Goal: Information Seeking & Learning: Learn about a topic

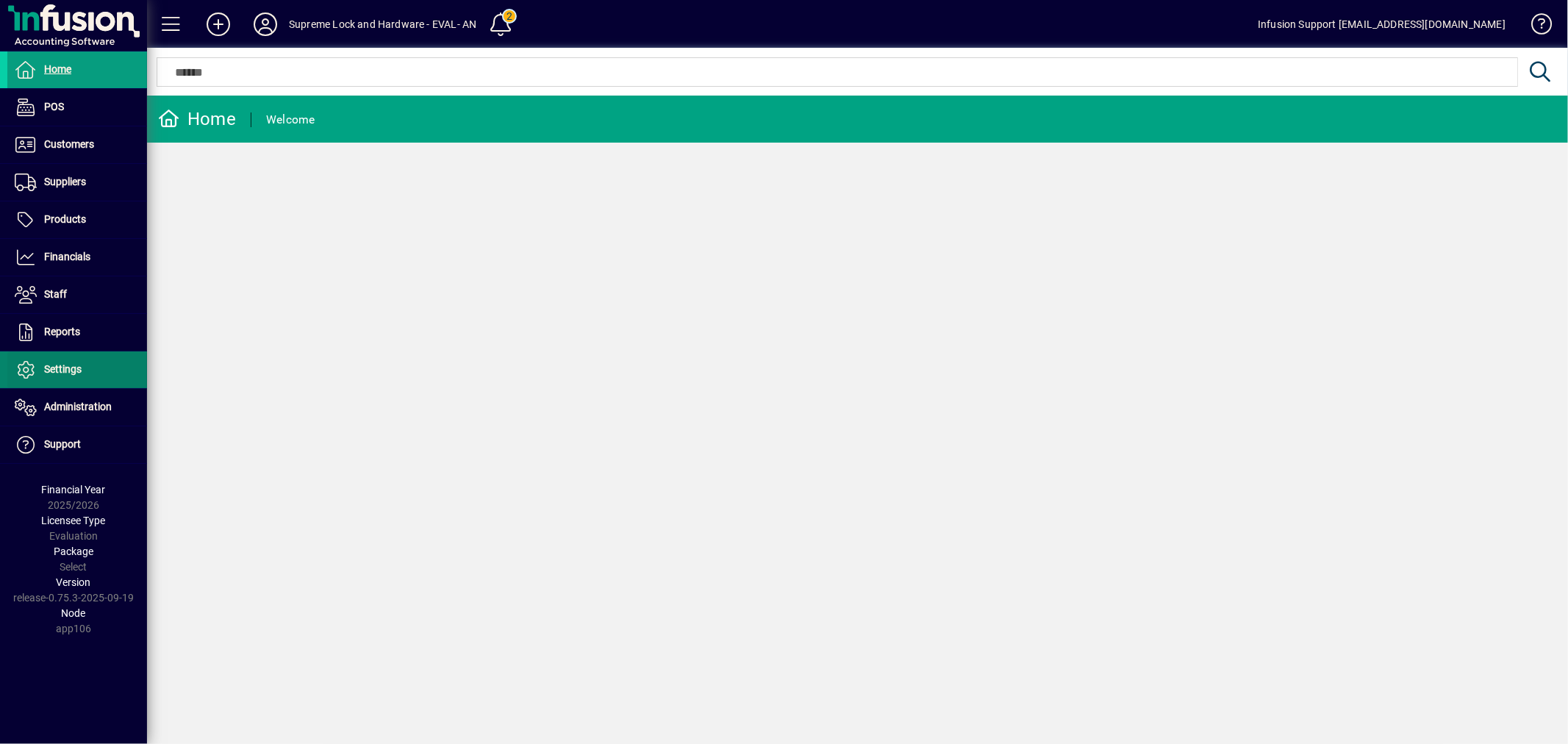
click at [78, 368] on span "Settings" at bounding box center [63, 369] width 38 height 12
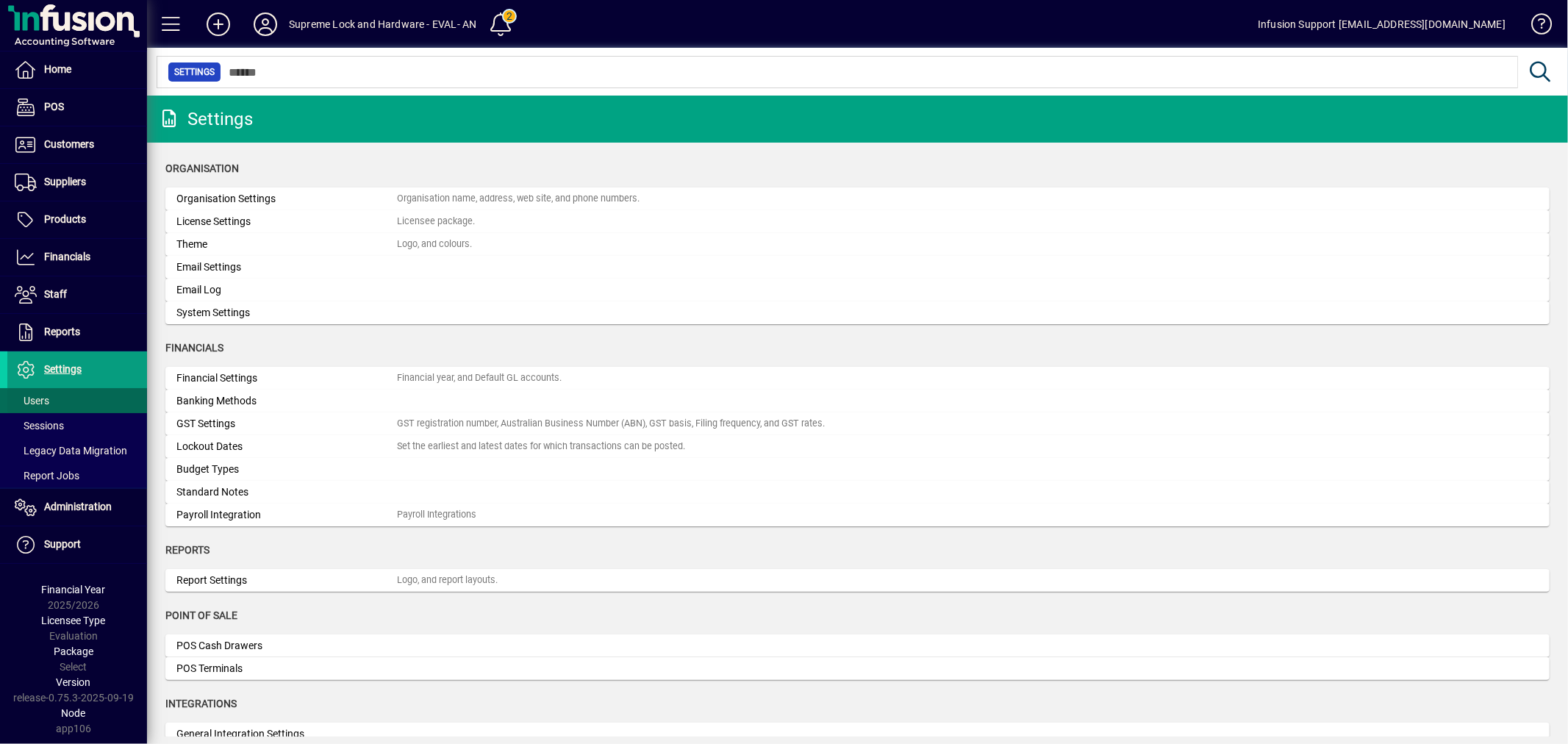
click at [64, 401] on span at bounding box center [77, 401] width 140 height 36
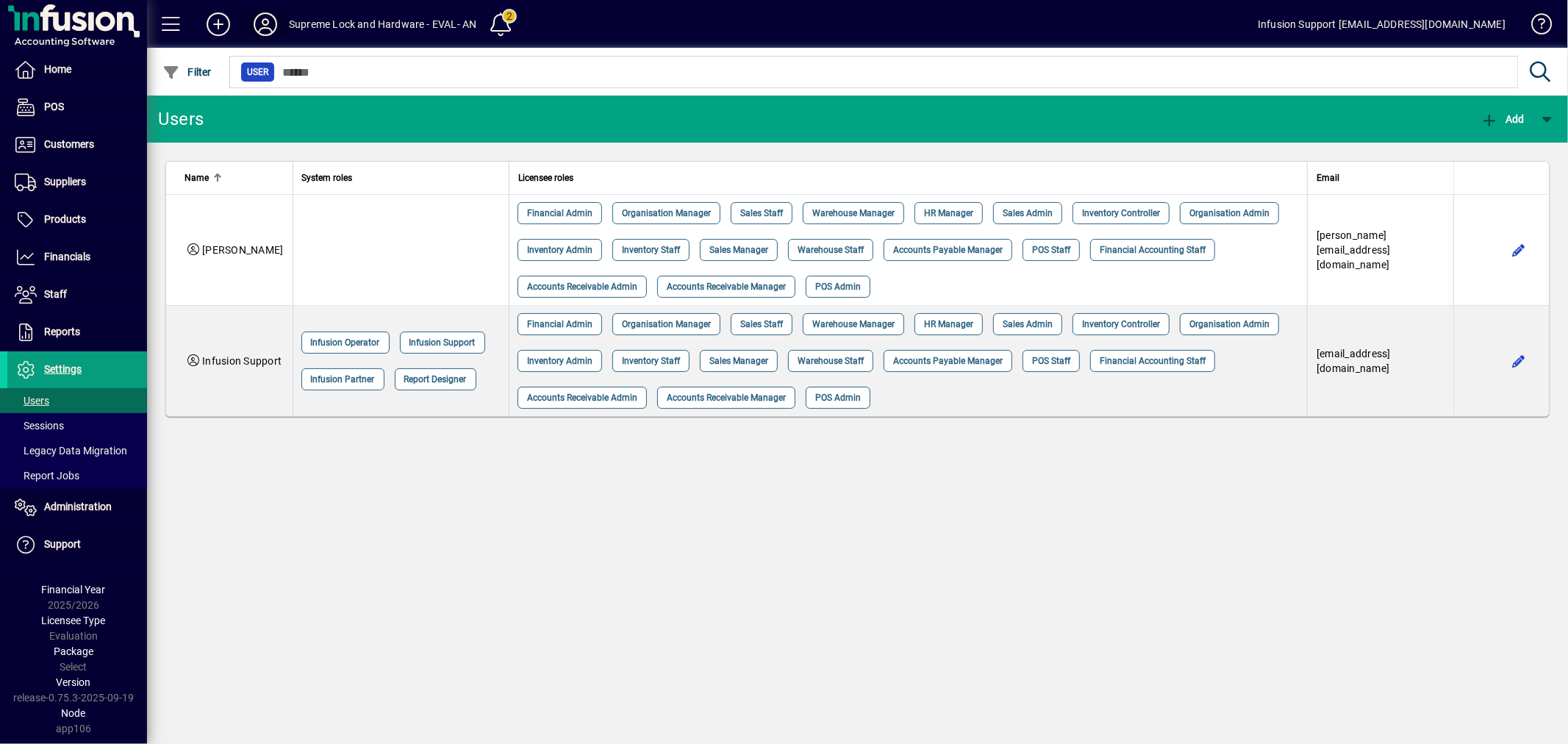
click at [268, 23] on icon at bounding box center [265, 24] width 30 height 24
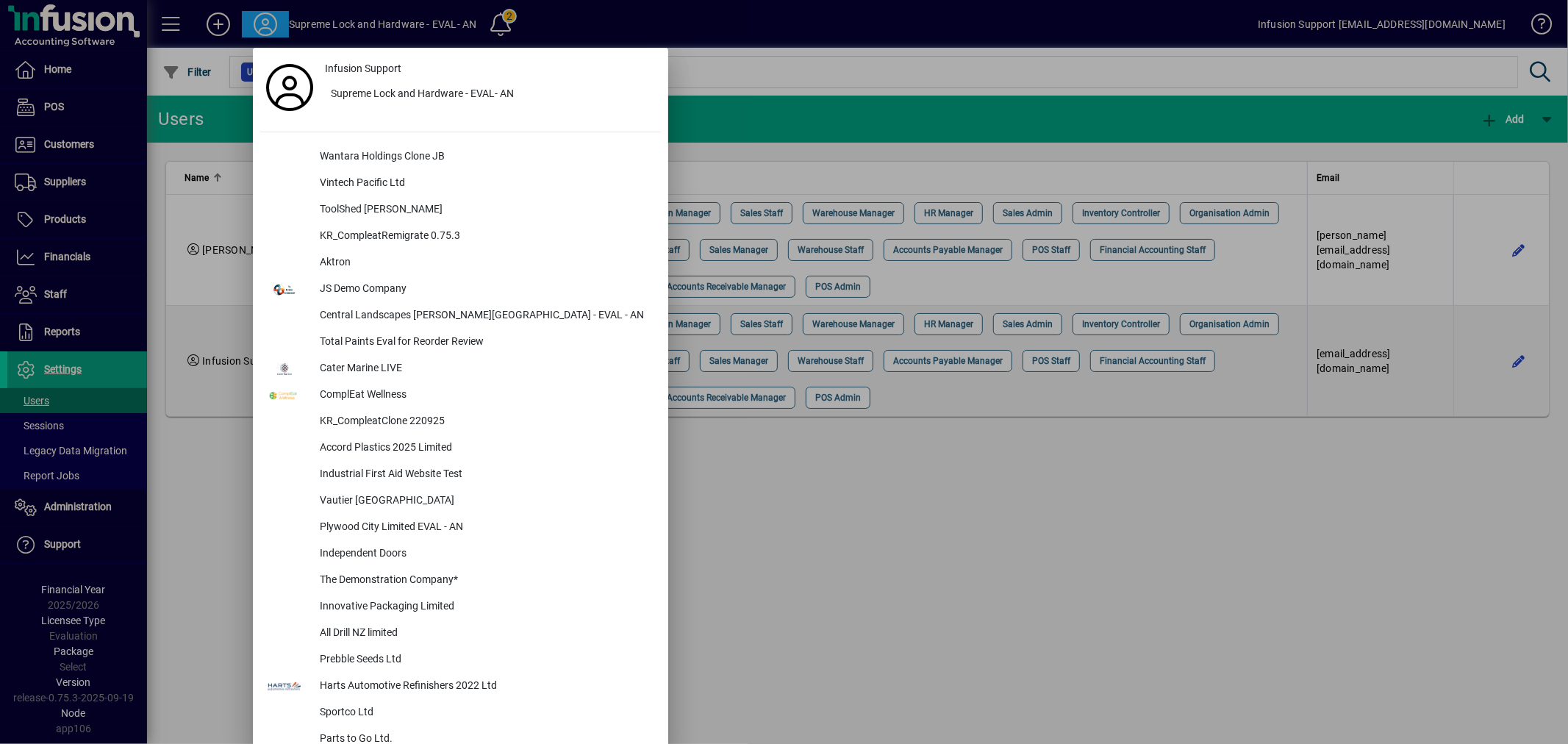
drag, startPoint x: 814, startPoint y: 556, endPoint x: 784, endPoint y: 474, distance: 87.3
click at [814, 556] on div at bounding box center [784, 372] width 1568 height 744
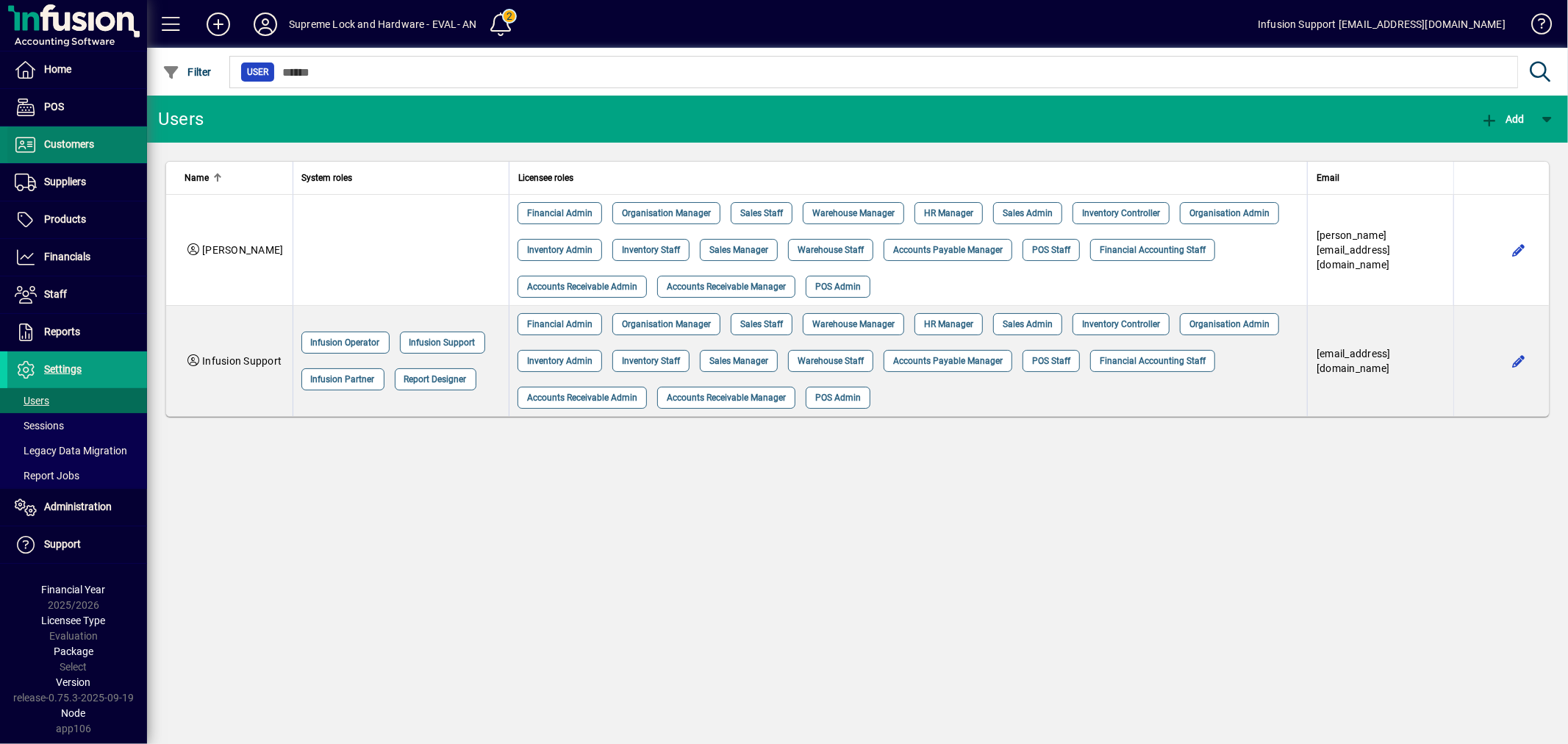
click at [60, 142] on span "Customers" at bounding box center [69, 145] width 50 height 12
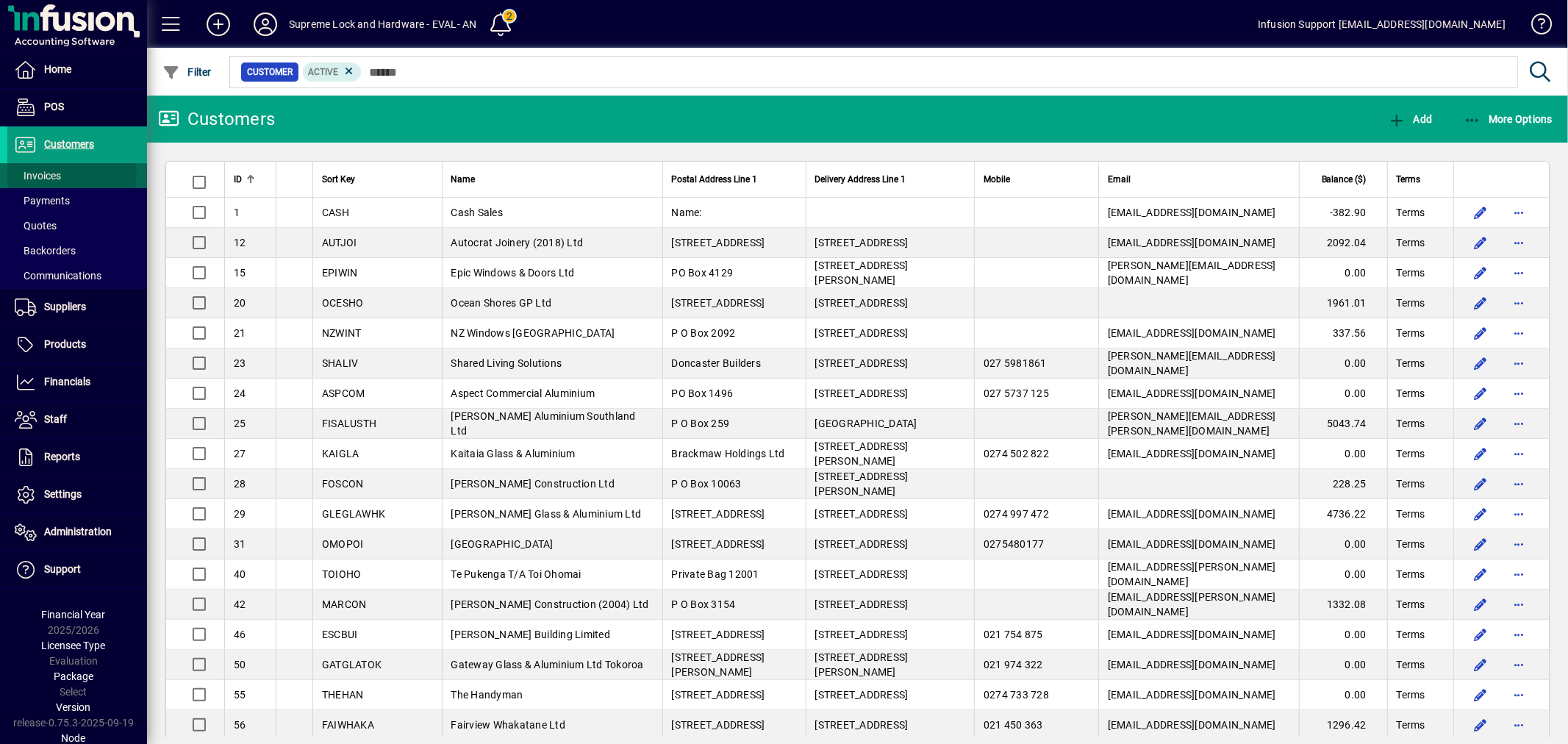
click at [62, 172] on span at bounding box center [77, 176] width 140 height 36
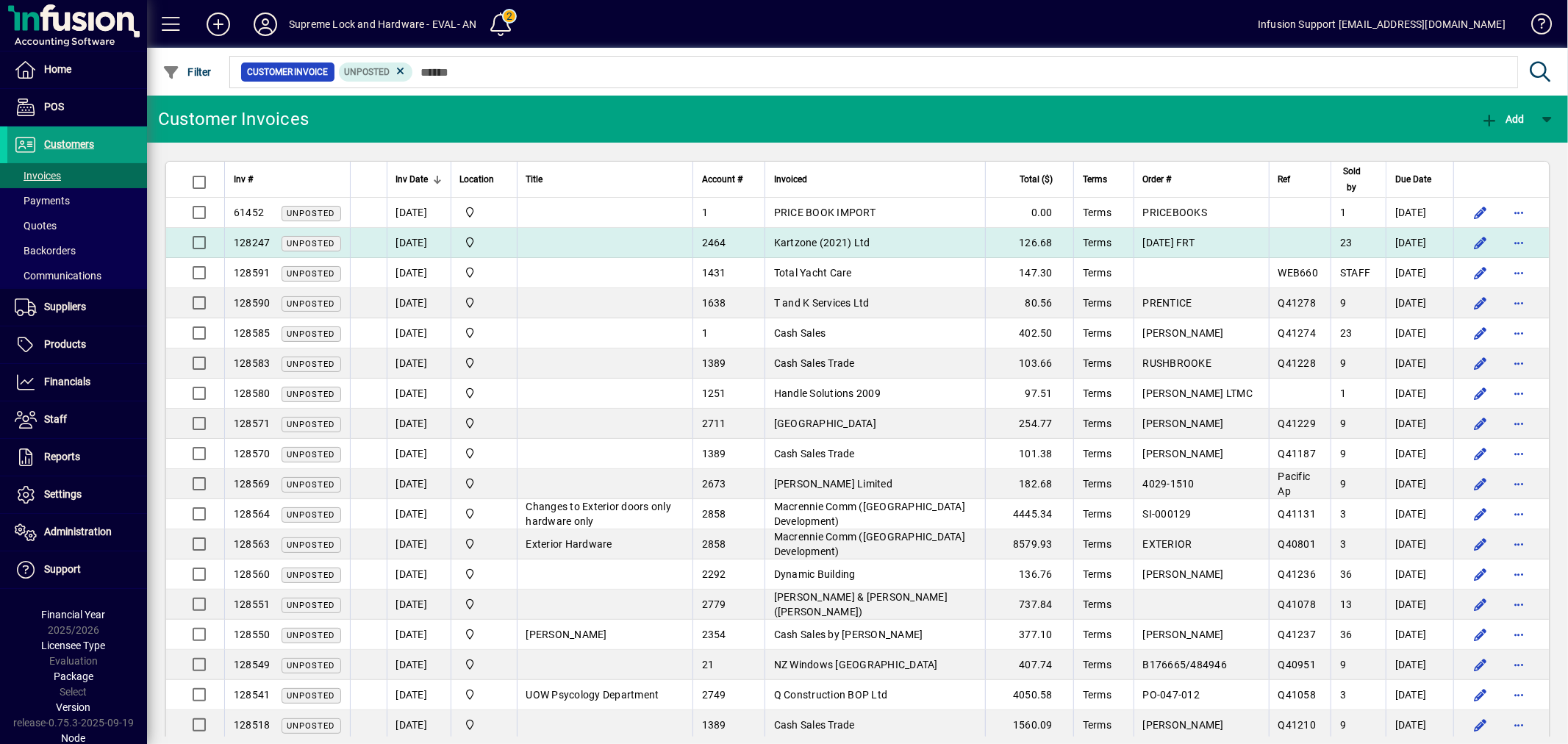
click at [803, 242] on span "Kartzone (2021) Ltd" at bounding box center [823, 242] width 96 height 12
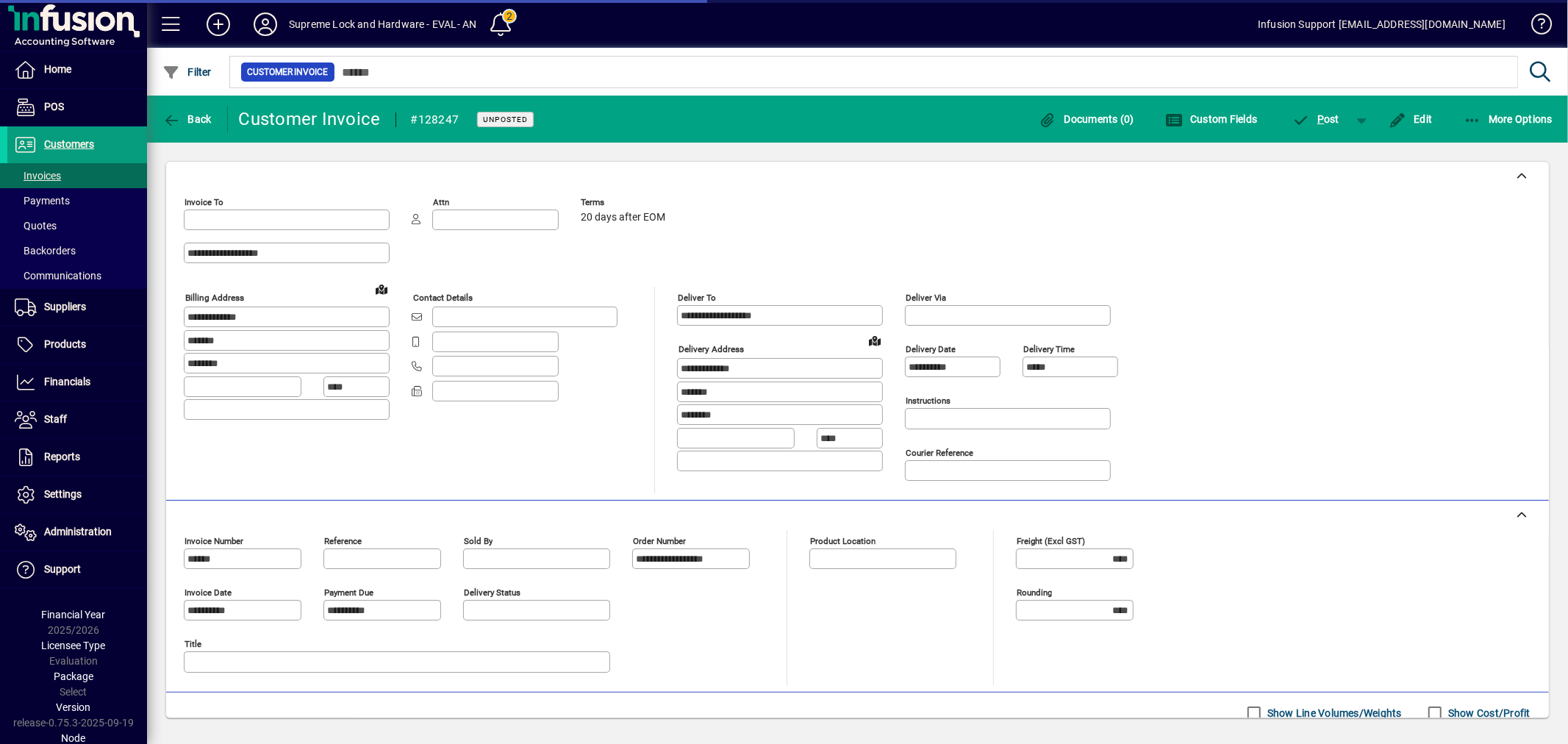
type input "**********"
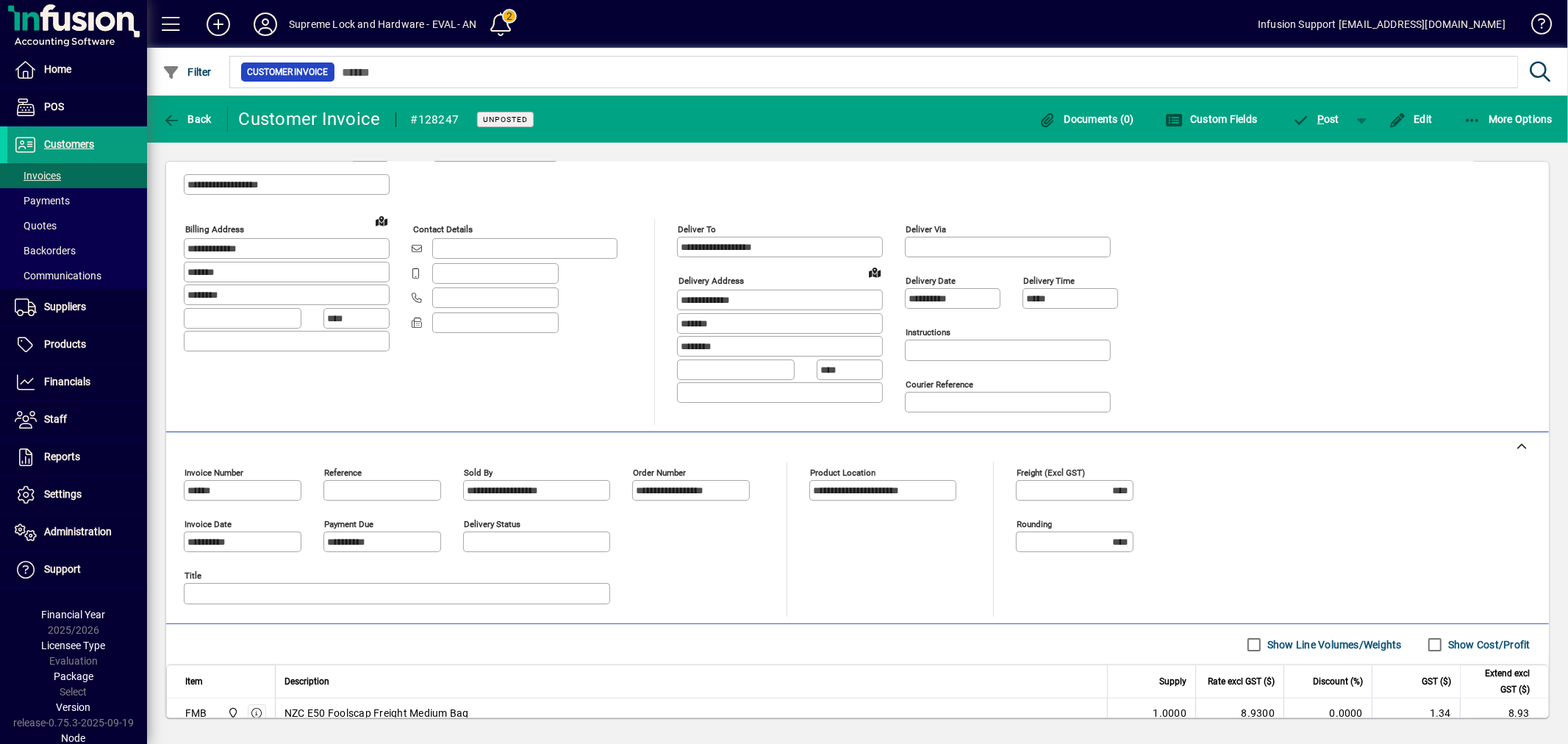
scroll to position [67, 0]
click at [200, 110] on span "button" at bounding box center [187, 119] width 56 height 36
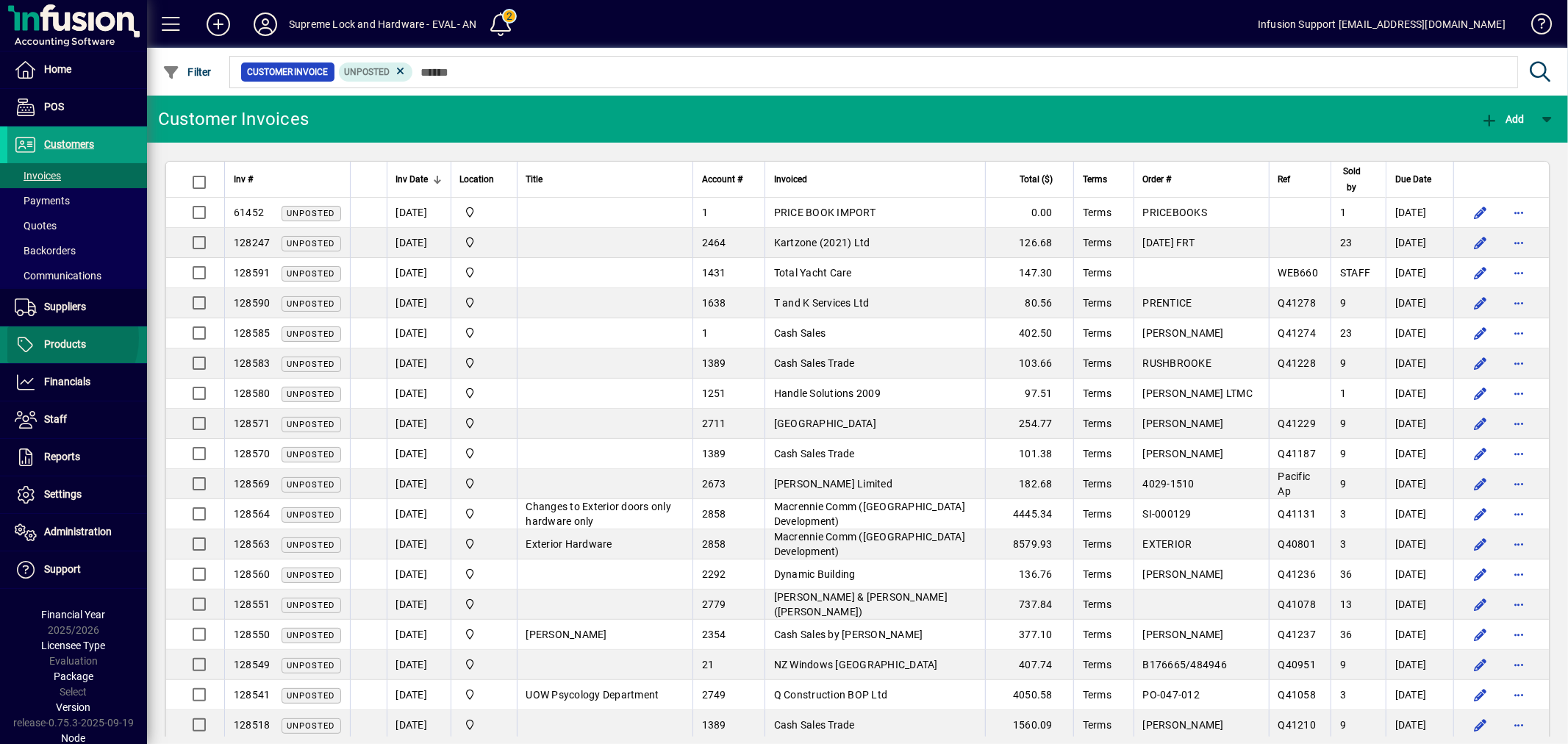
click at [56, 338] on span "Products" at bounding box center [65, 344] width 42 height 12
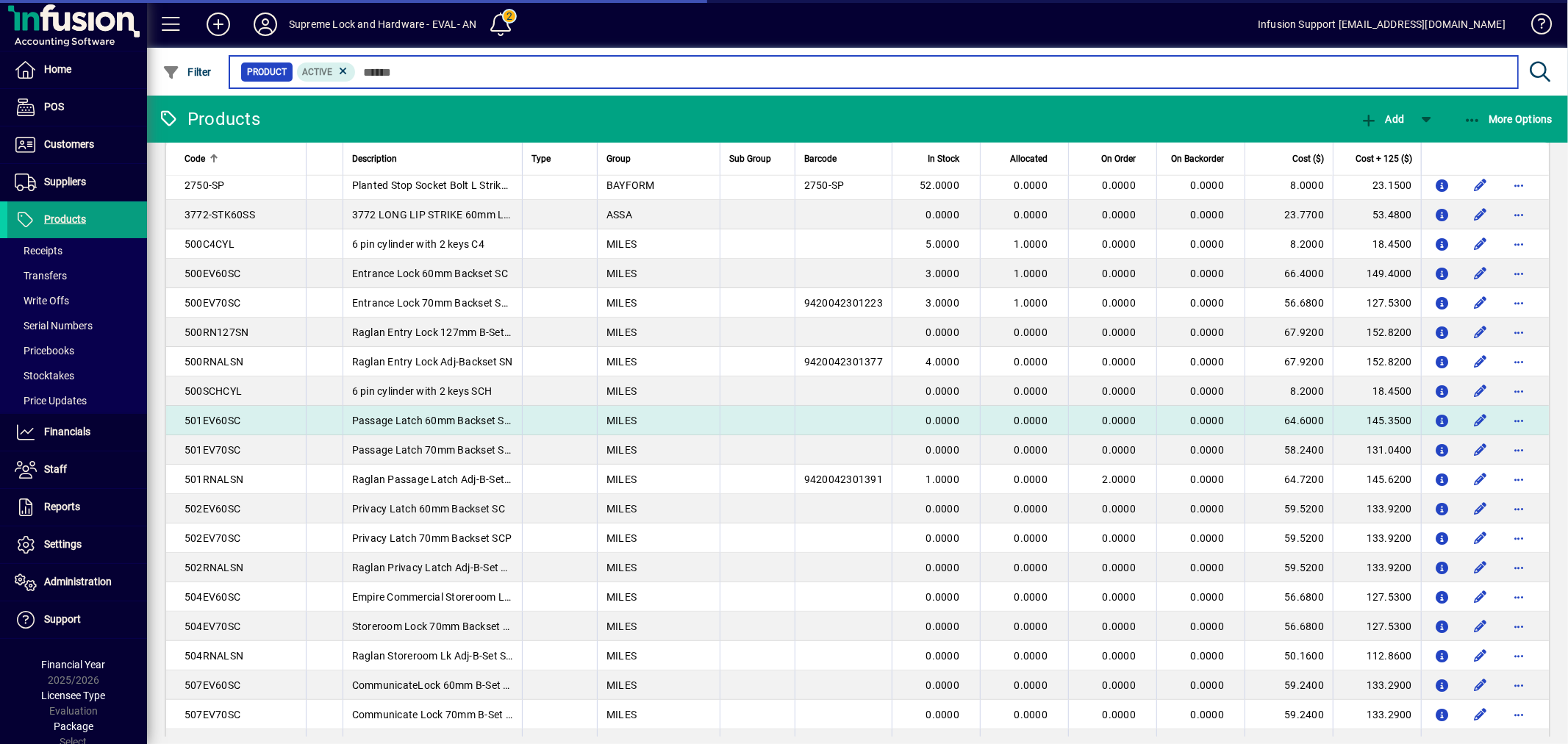
scroll to position [1224, 0]
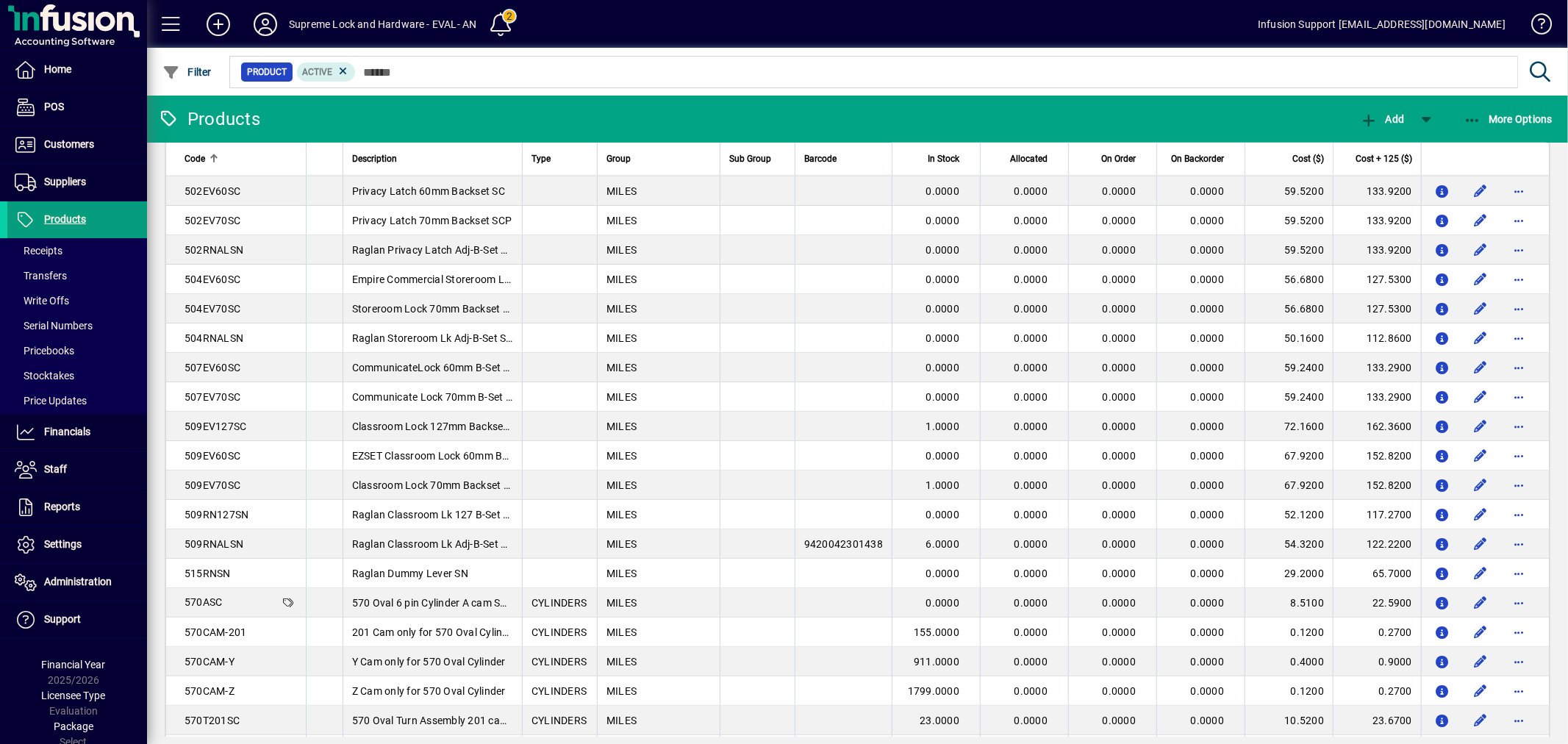
click at [443, 409] on td "Communicate Lock 70mm B-Set SC" at bounding box center [432, 397] width 179 height 30
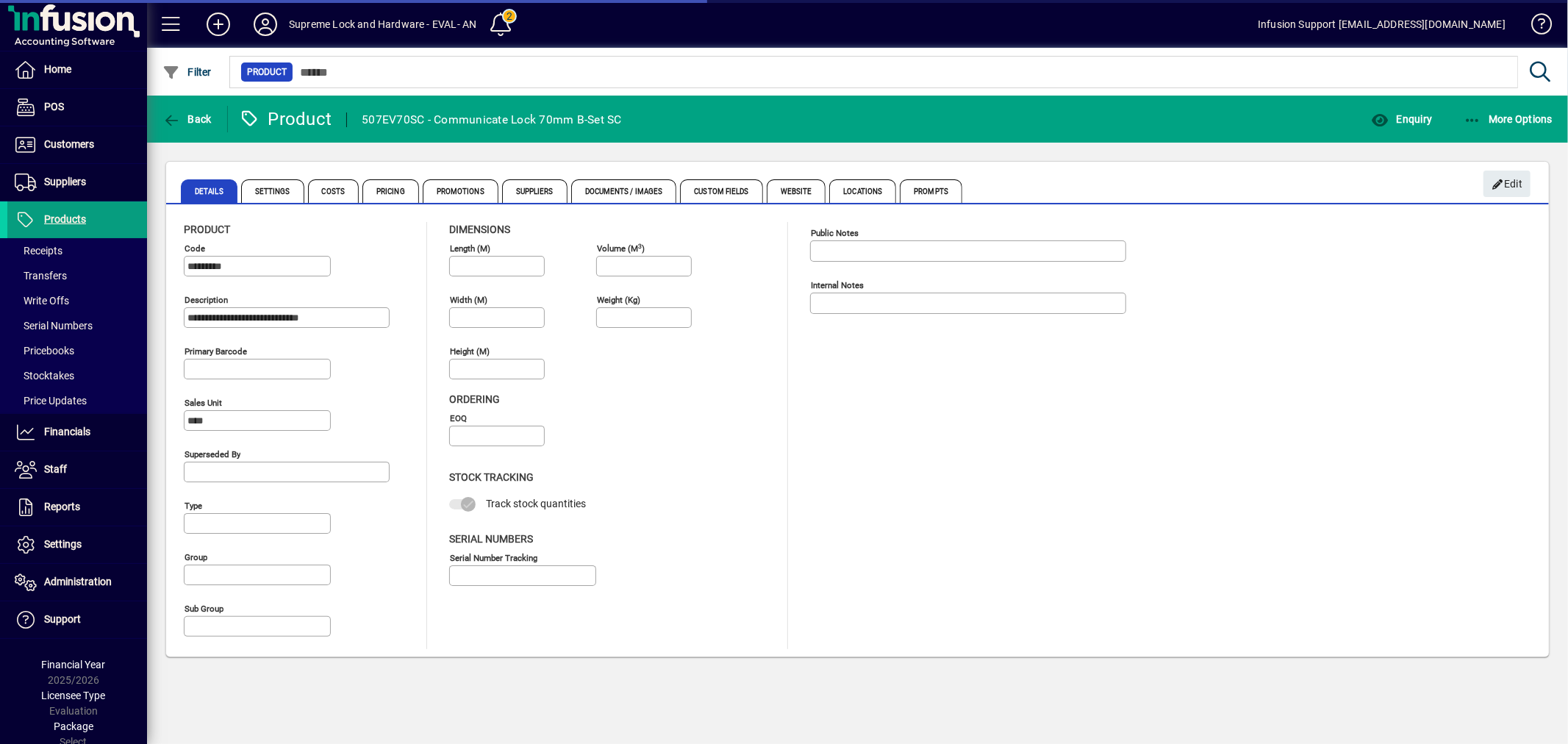
type input "**********"
type input "****"
click at [702, 185] on span "Custom Fields" at bounding box center [721, 191] width 82 height 24
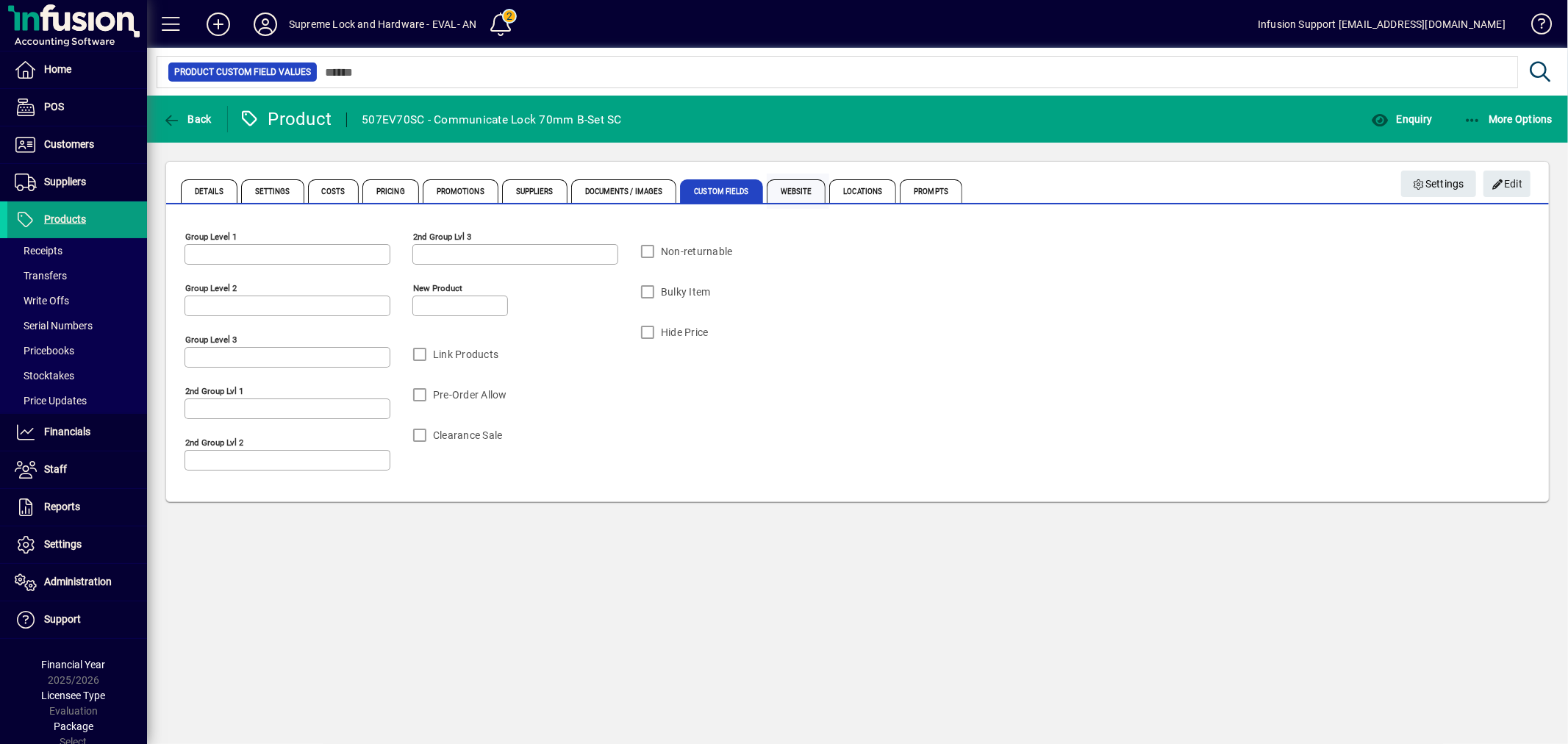
click at [793, 185] on span "Website" at bounding box center [797, 191] width 59 height 24
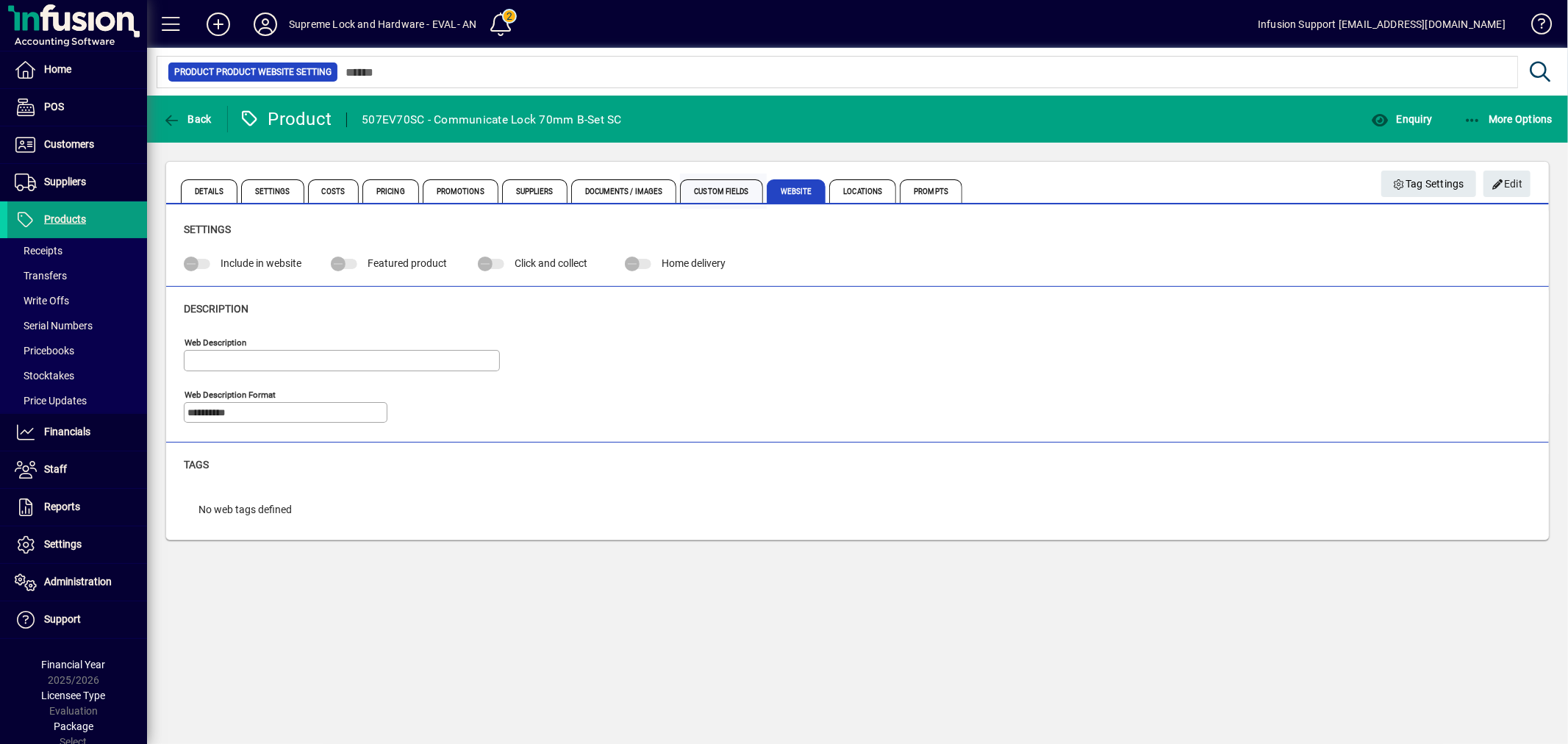
click at [728, 190] on span "Custom Fields" at bounding box center [721, 191] width 82 height 24
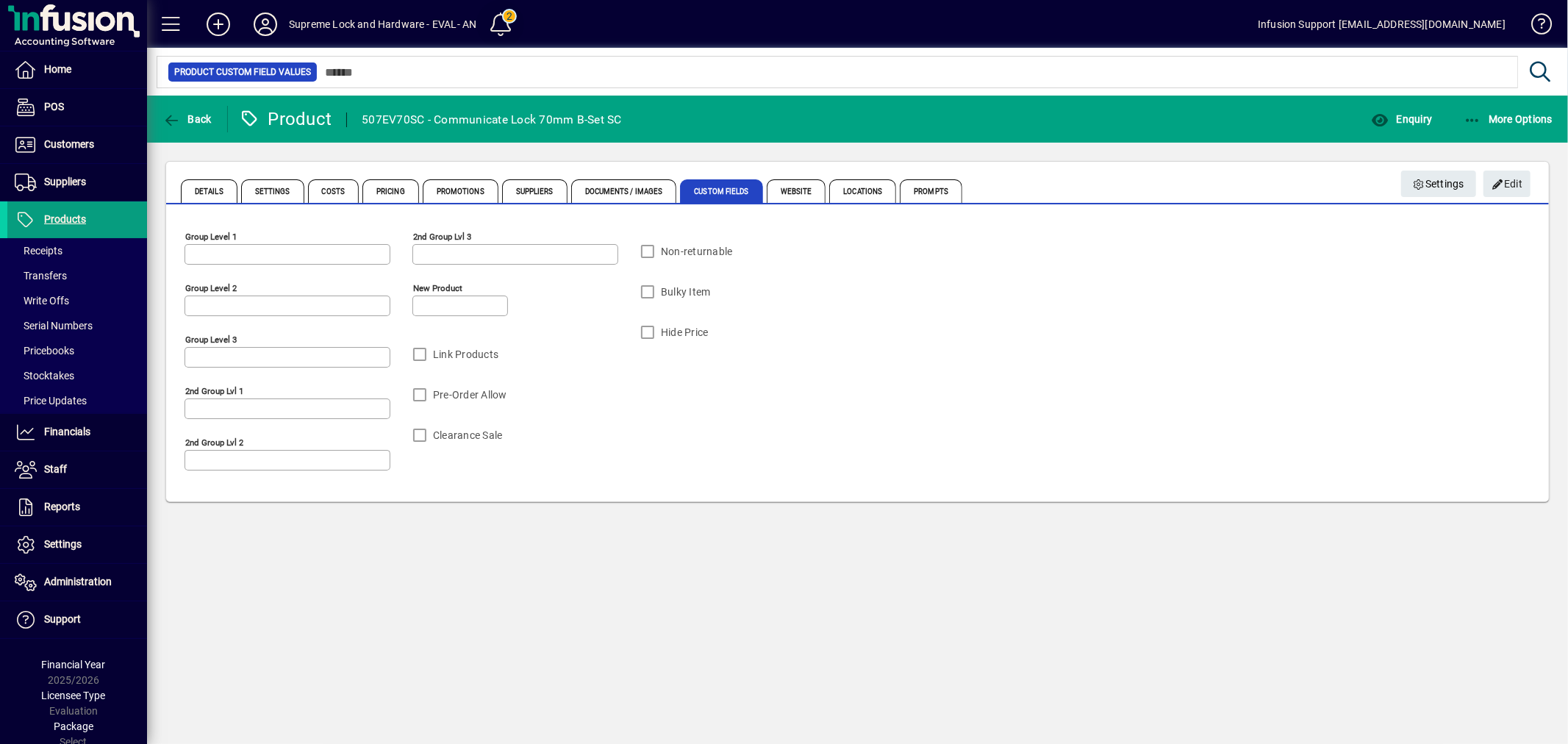
click at [496, 20] on span at bounding box center [501, 24] width 36 height 36
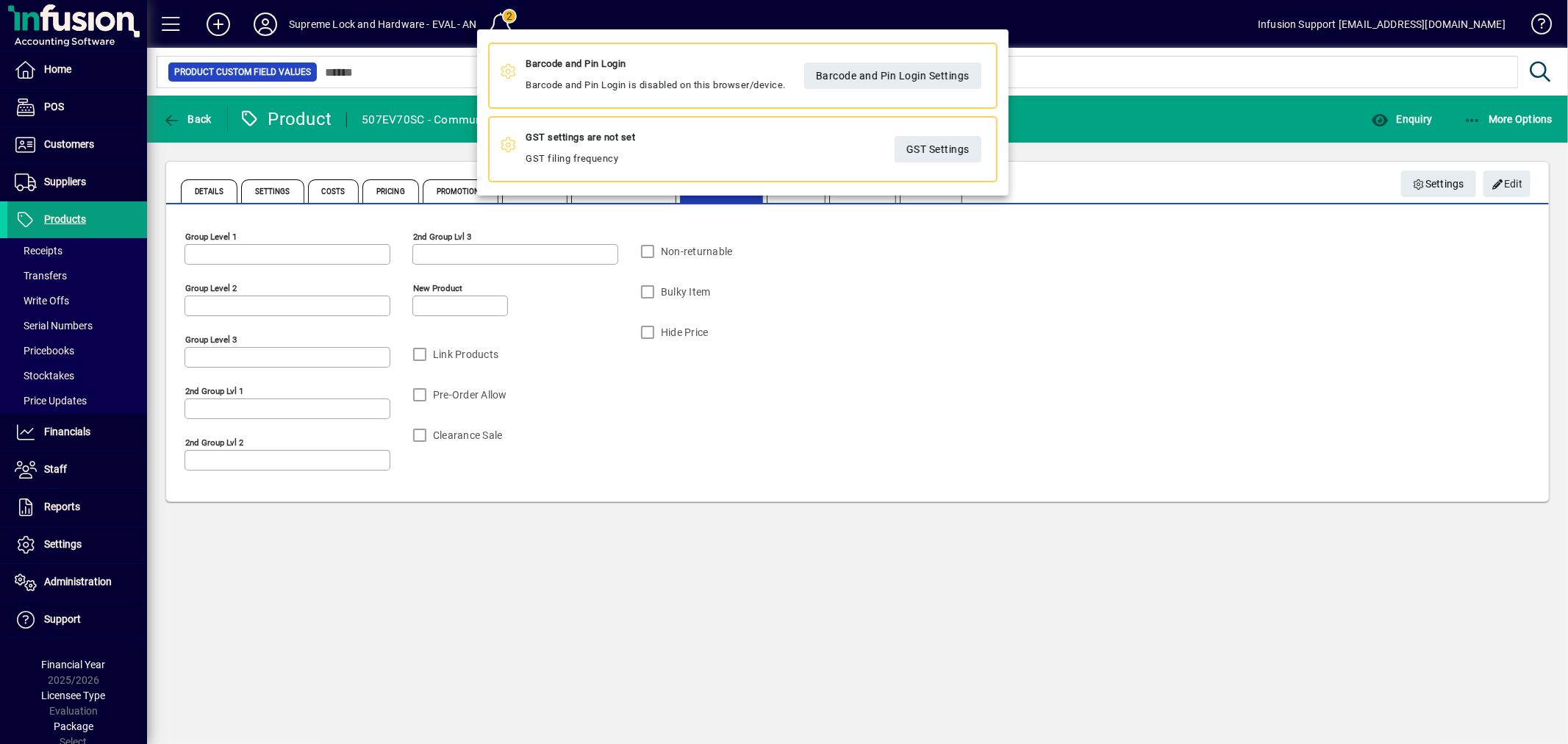
click at [67, 423] on div at bounding box center [784, 372] width 1568 height 744
click at [67, 428] on span "Financials" at bounding box center [67, 431] width 47 height 12
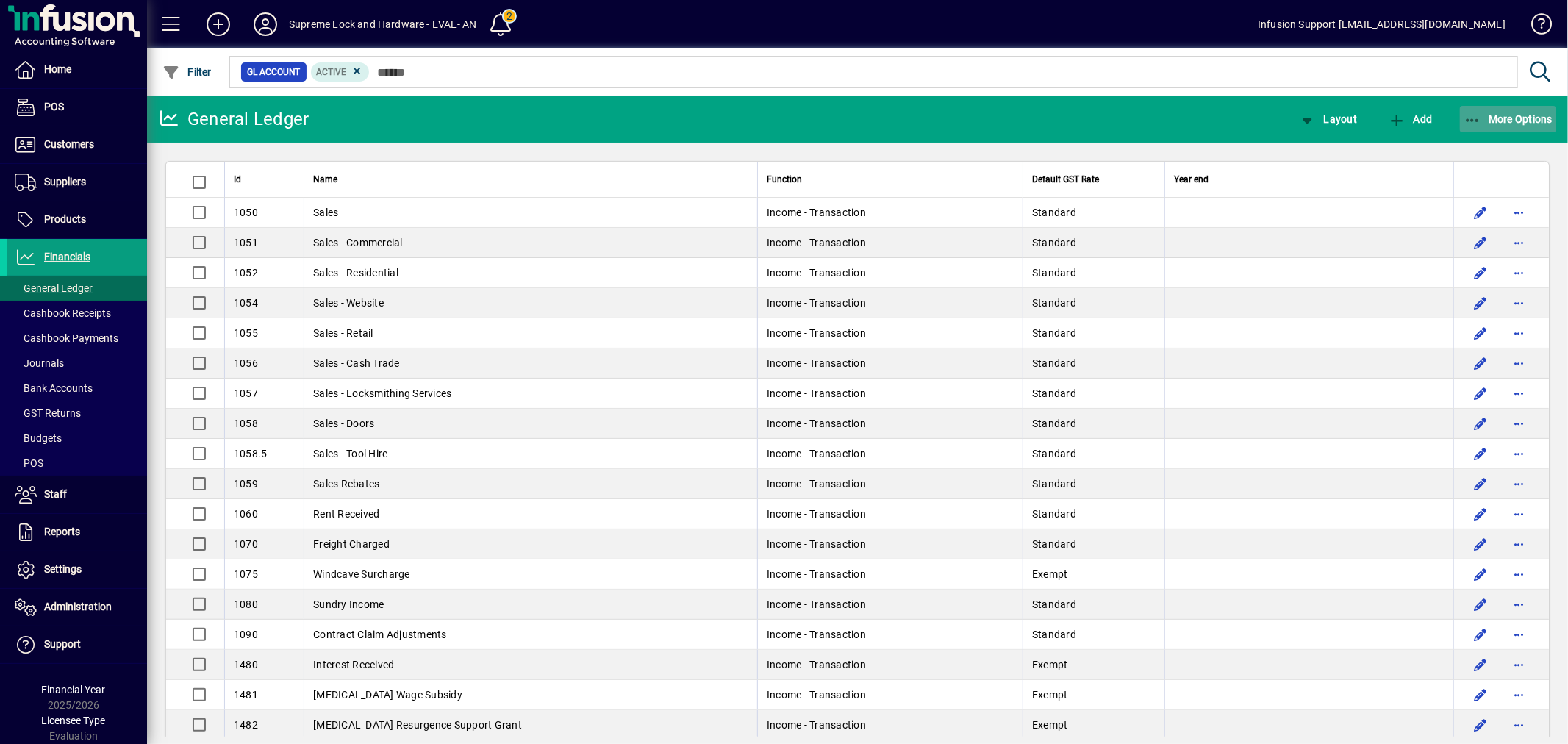
click at [1498, 116] on span "More Options" at bounding box center [1509, 119] width 90 height 12
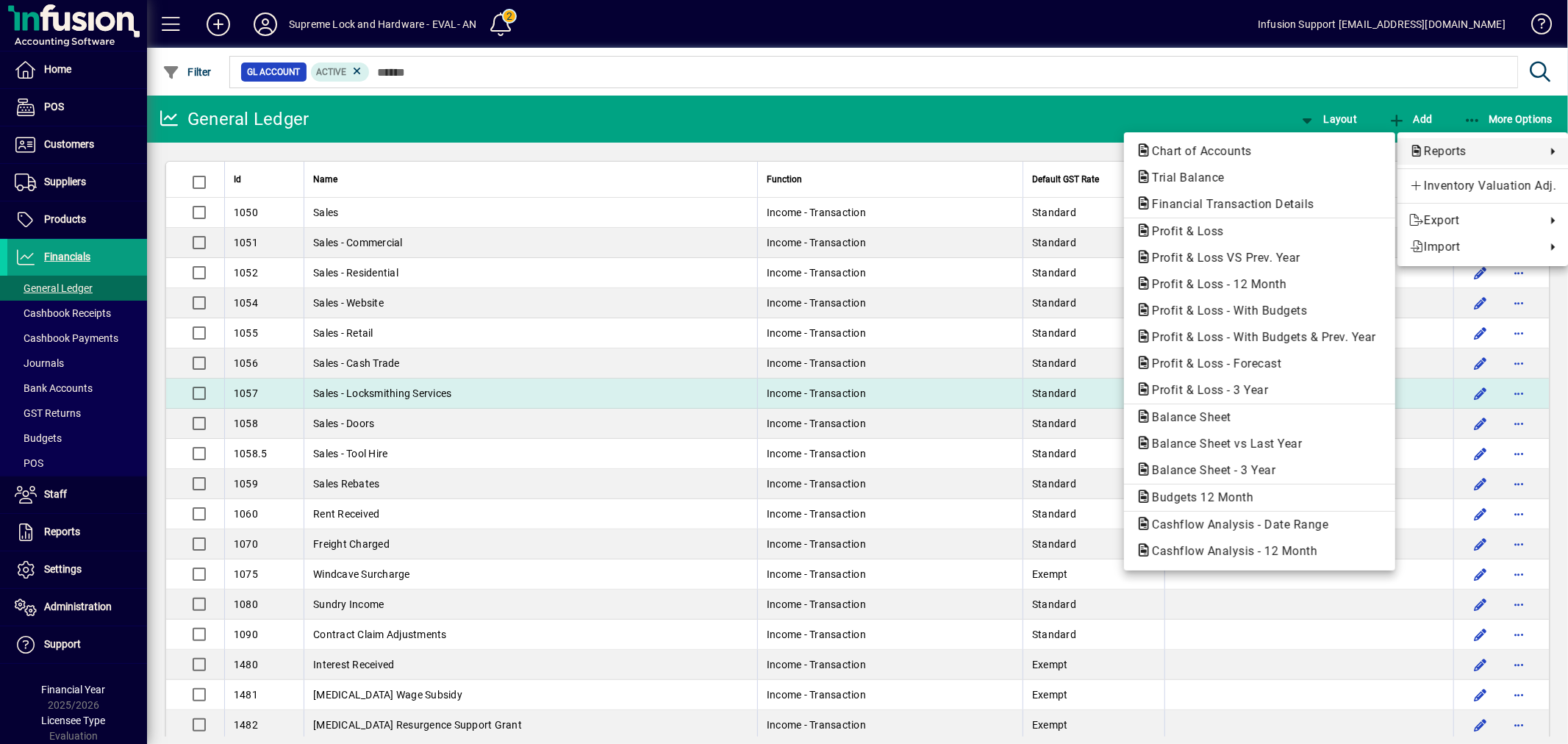
drag, startPoint x: 1192, startPoint y: 388, endPoint x: 1156, endPoint y: 390, distance: 36.1
click at [1191, 388] on span "Profit & Loss - 3 Year" at bounding box center [1206, 390] width 140 height 14
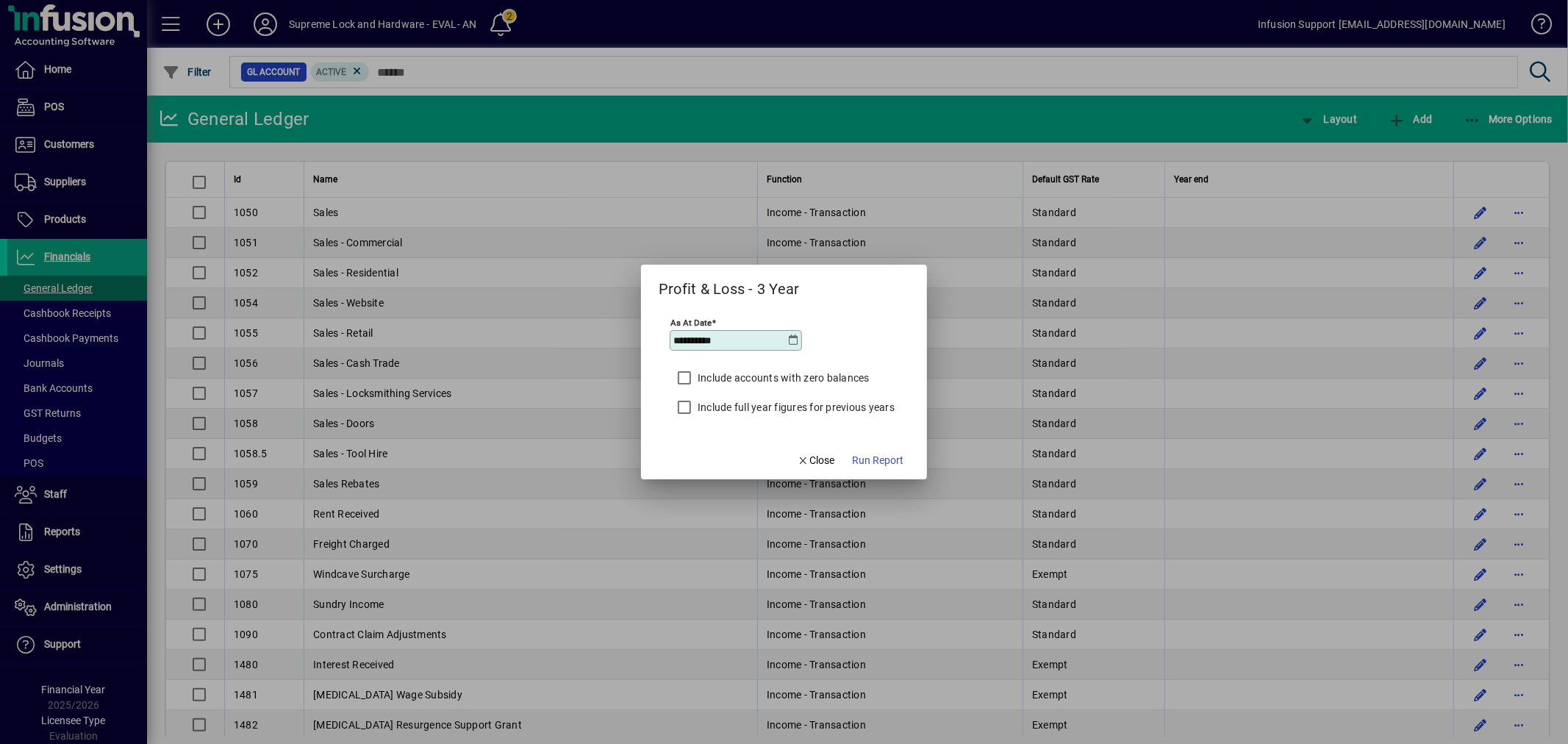
drag, startPoint x: 821, startPoint y: 397, endPoint x: 823, endPoint y: 409, distance: 12.2
click at [821, 402] on div "Include full year figures for previous years" at bounding box center [783, 408] width 225 height 30
click at [823, 411] on label "Include full year figures for previous years" at bounding box center [795, 408] width 200 height 15
drag, startPoint x: 870, startPoint y: 451, endPoint x: 571, endPoint y: 416, distance: 301.0
click at [869, 452] on button "Run Report" at bounding box center [877, 460] width 63 height 27
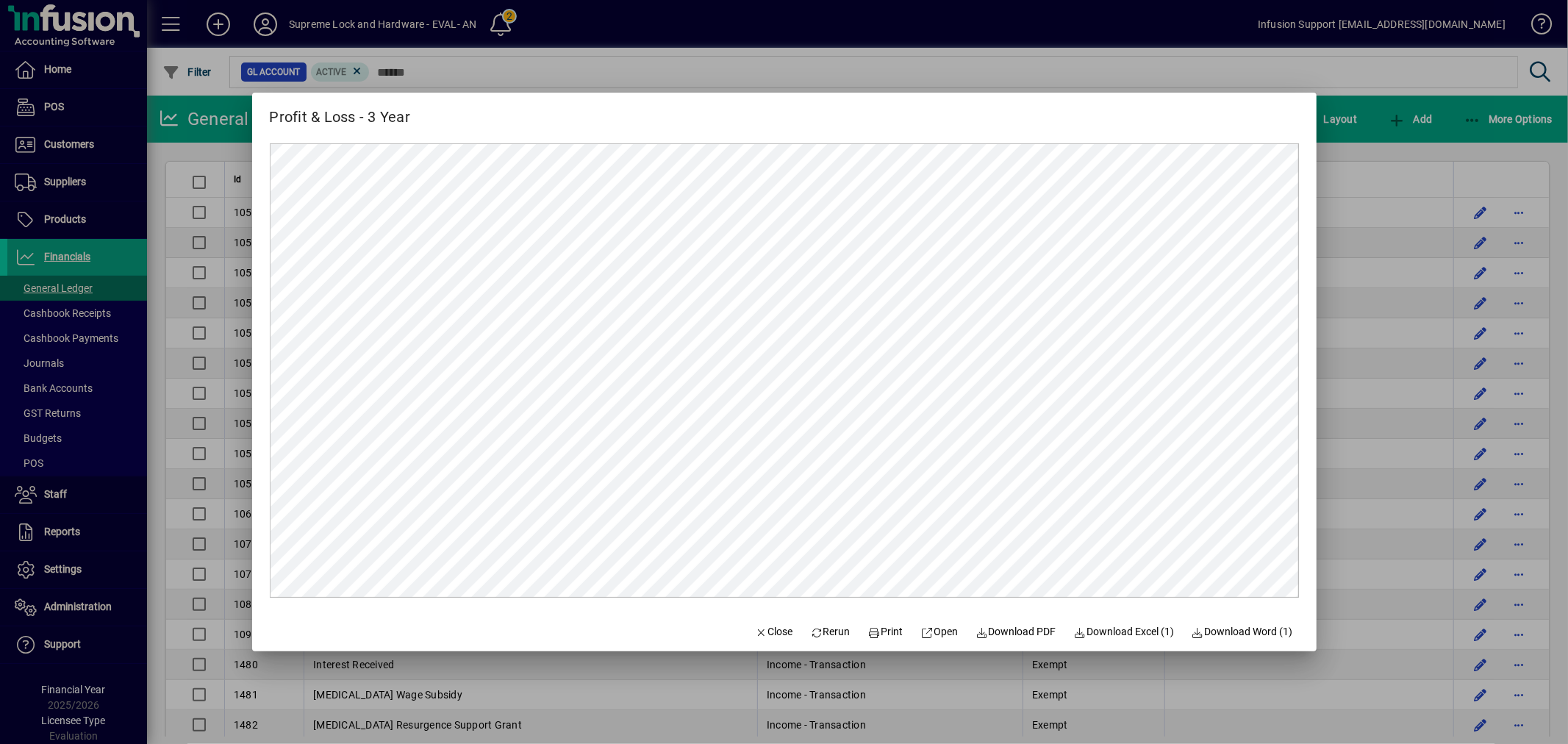
scroll to position [5299, 0]
click at [752, 623] on span "button" at bounding box center [774, 632] width 50 height 36
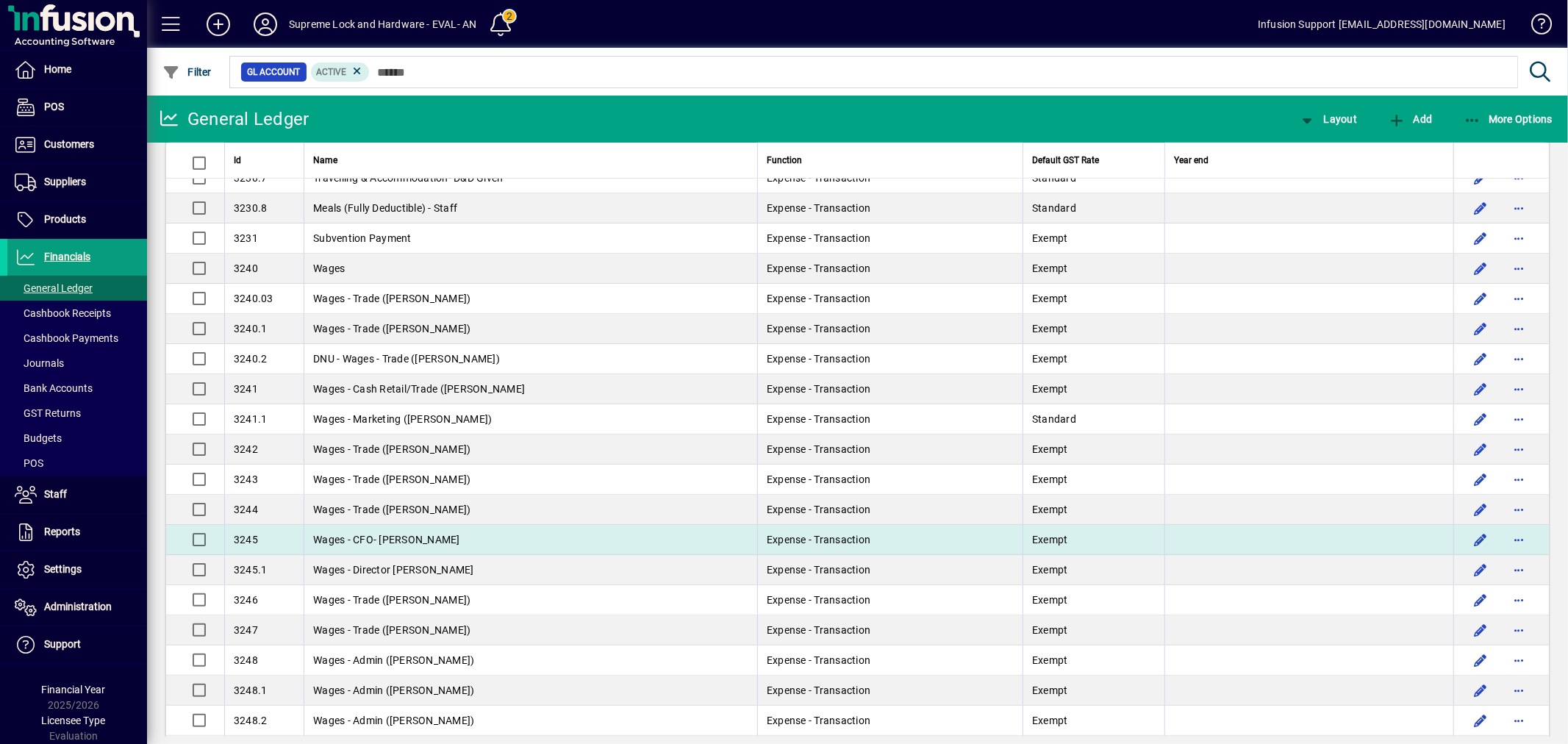
scroll to position [5461, 0]
click at [402, 545] on span "Wages - CFO- [PERSON_NAME]" at bounding box center [387, 539] width 147 height 12
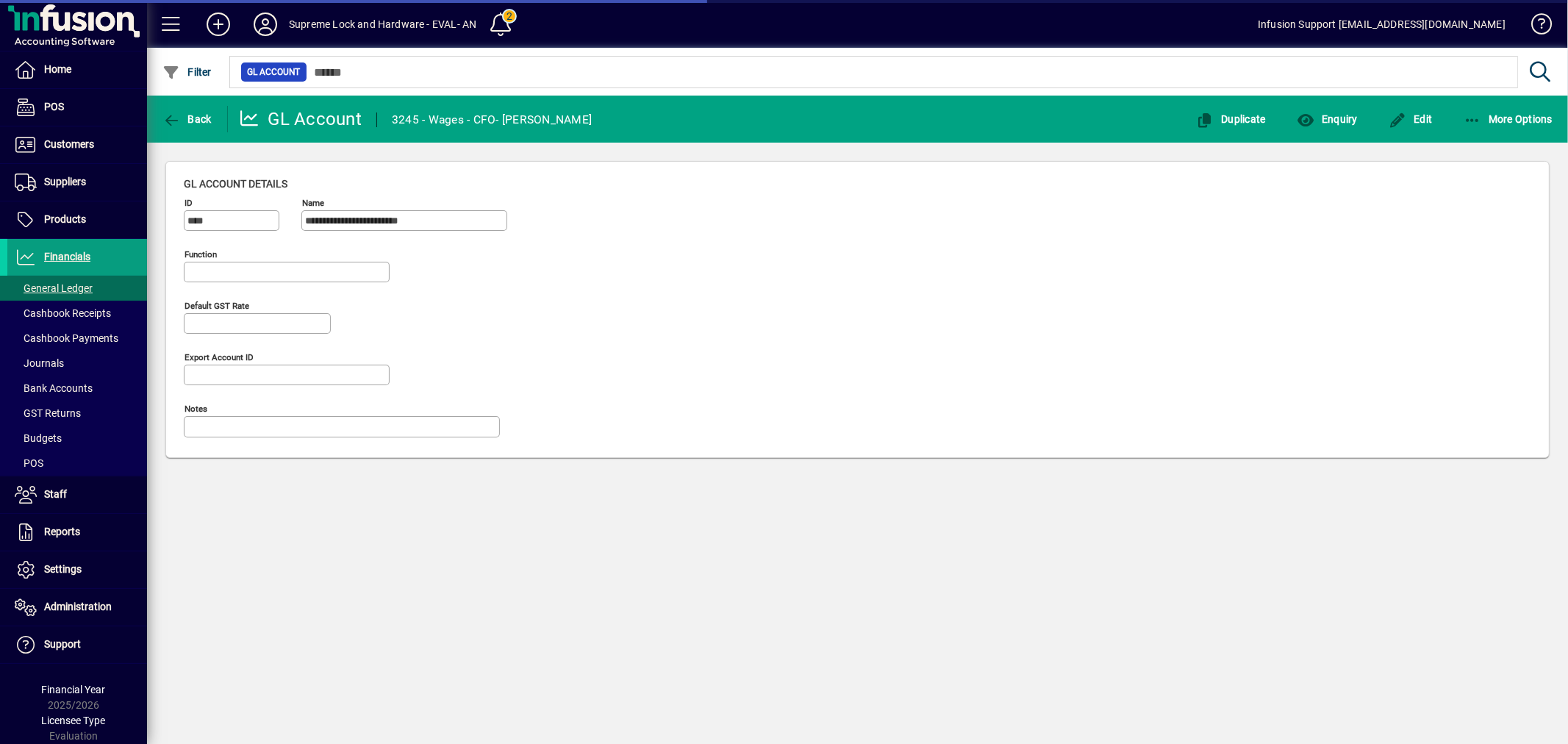
type input "**********"
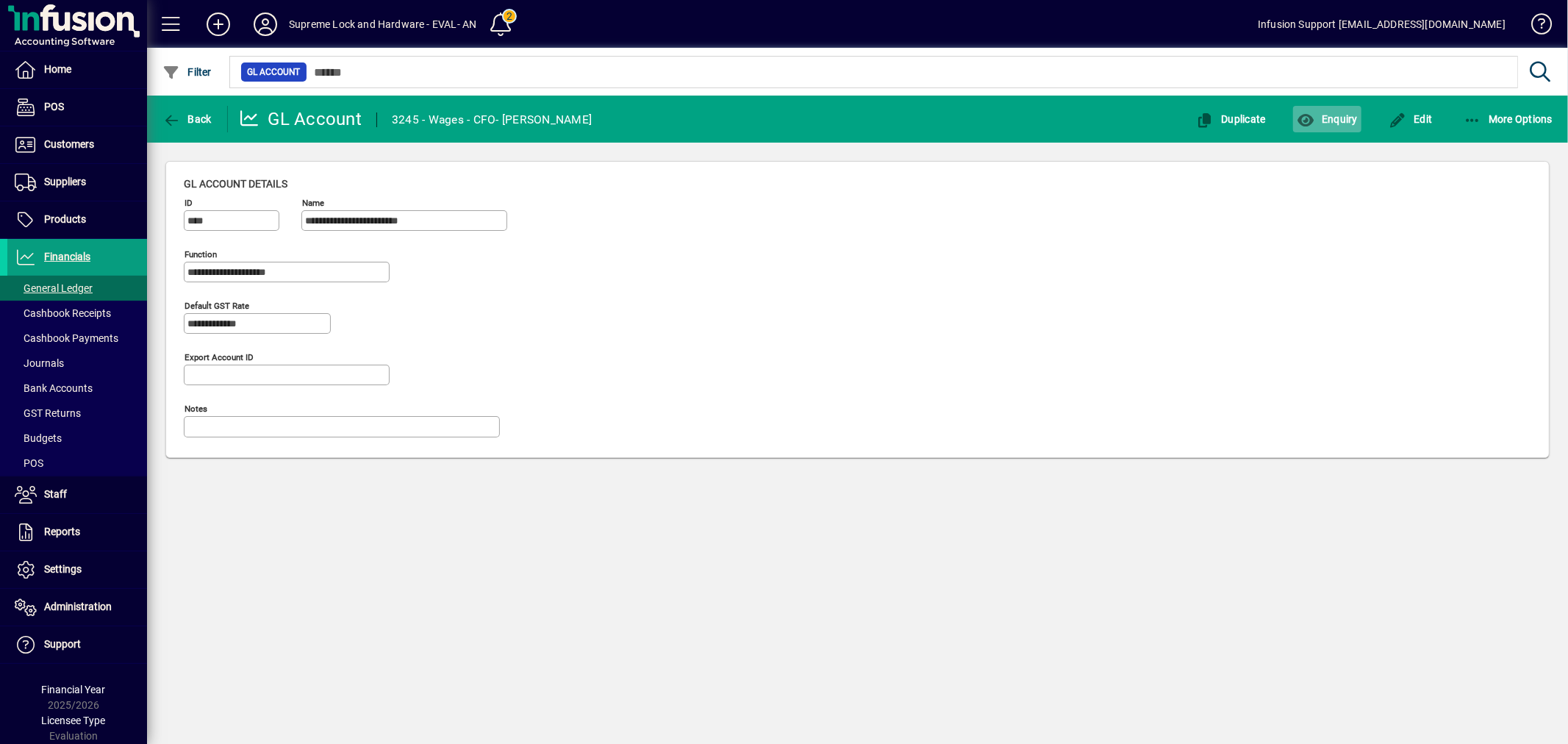
click at [1341, 133] on span "button" at bounding box center [1327, 119] width 68 height 36
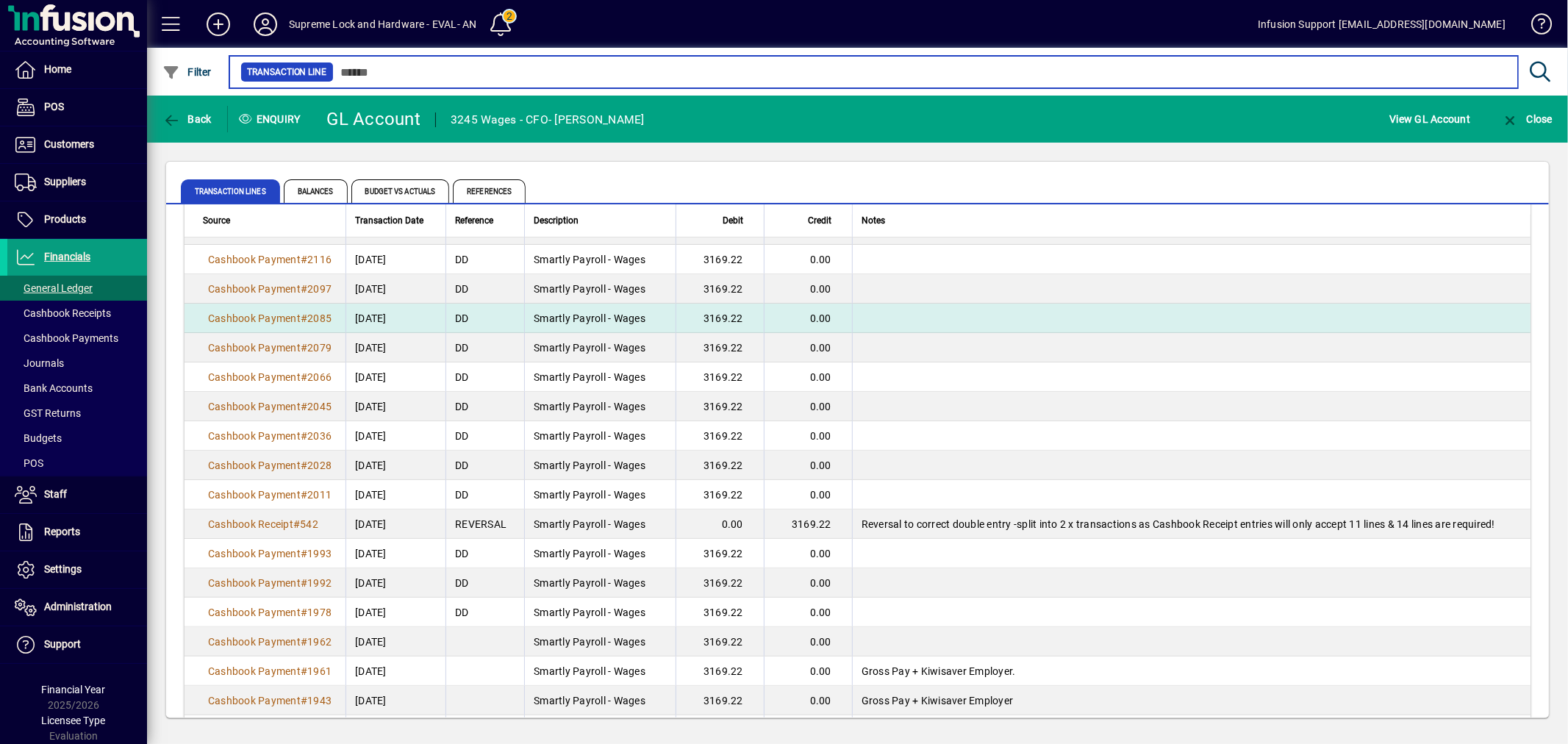
scroll to position [244, 0]
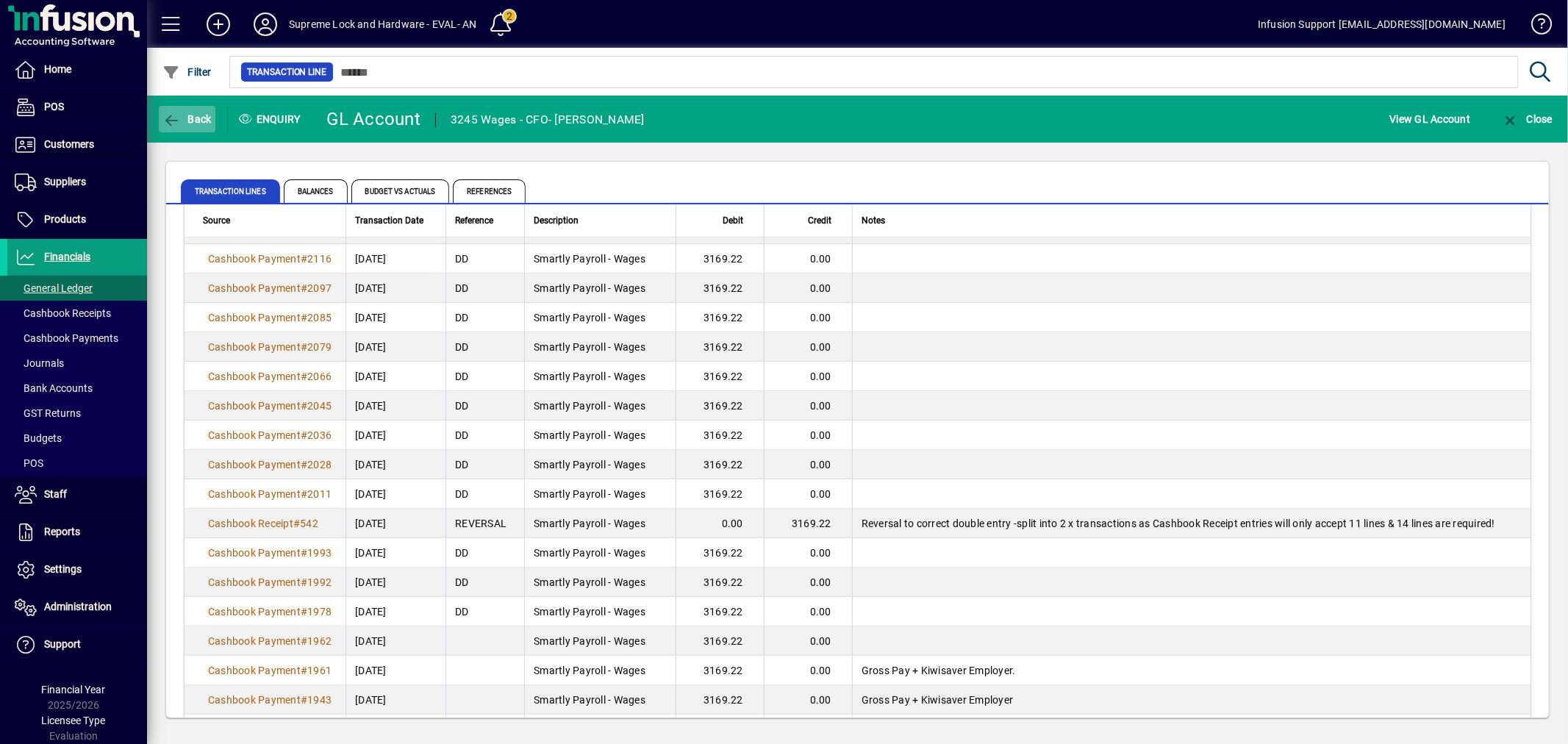
click at [177, 121] on icon "button" at bounding box center [171, 121] width 19 height 15
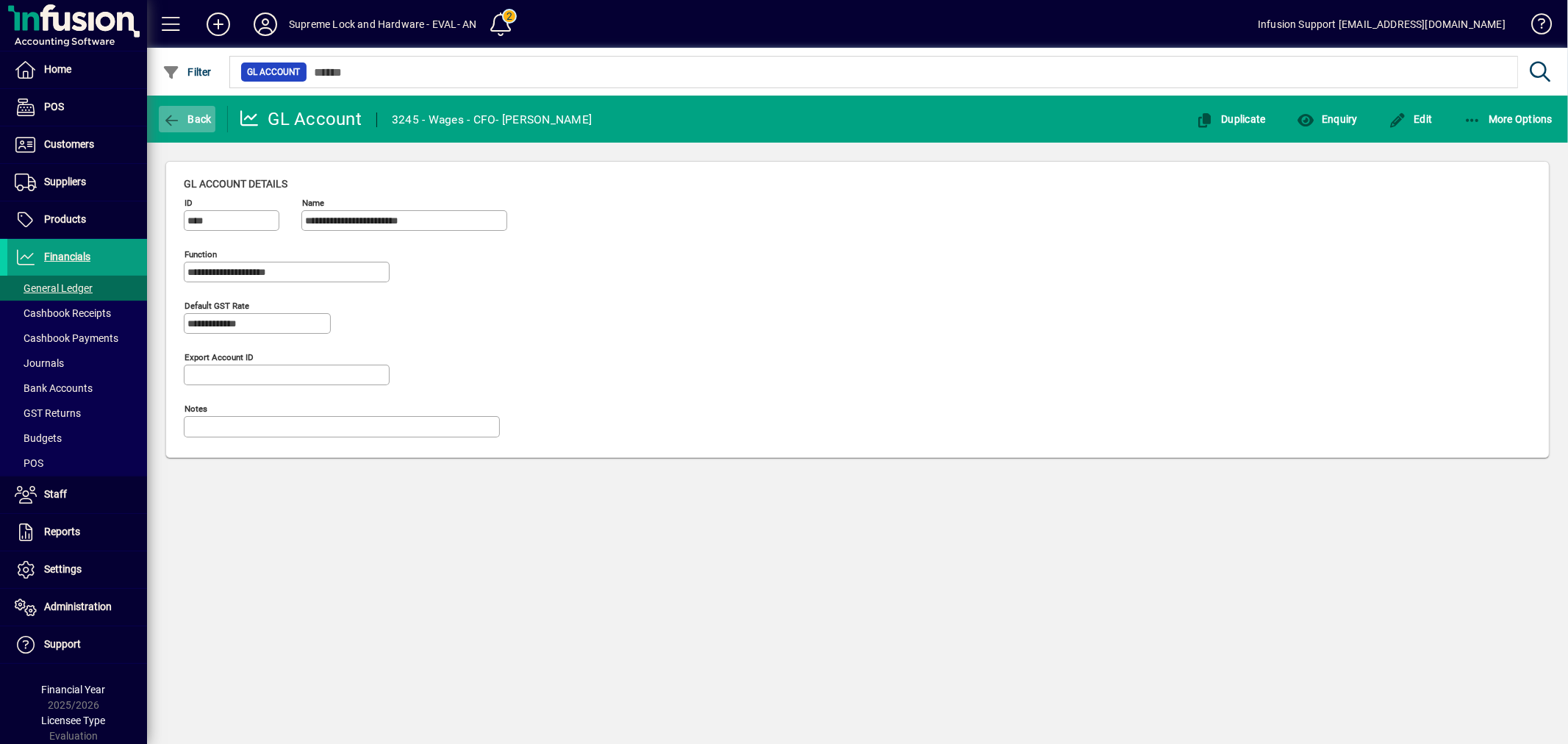
click at [193, 122] on span "Back" at bounding box center [187, 119] width 49 height 12
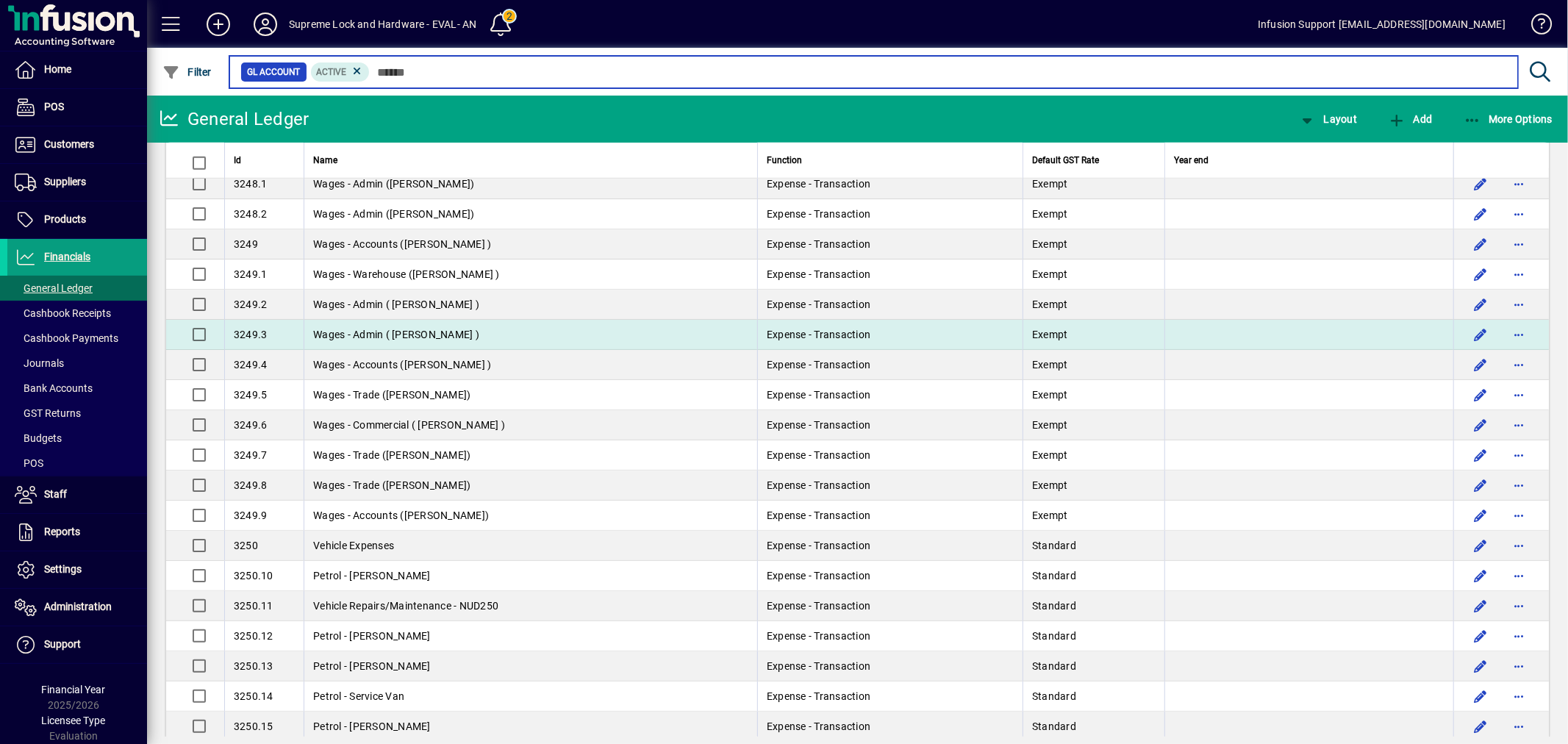
scroll to position [5965, 0]
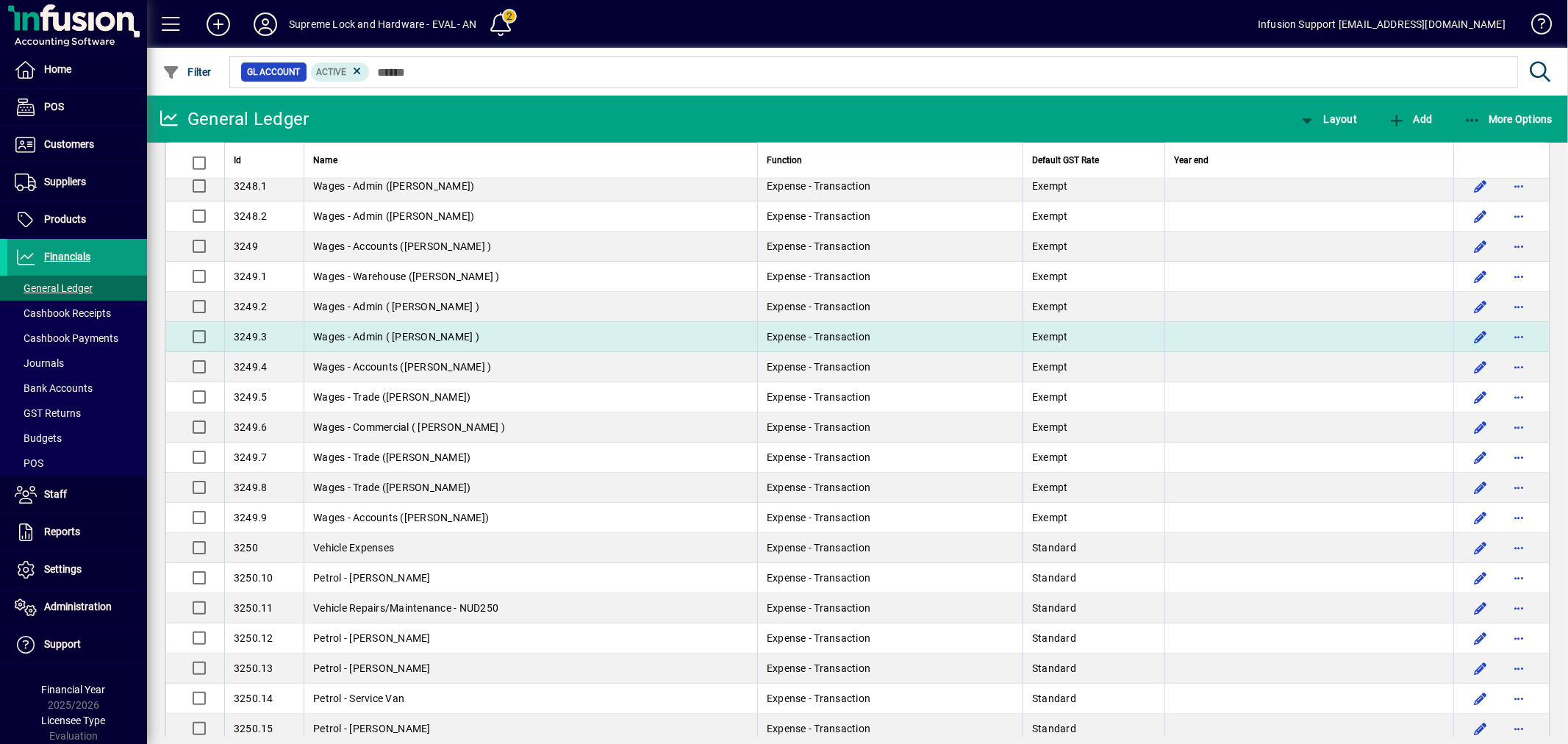
click at [453, 341] on span "Wages - Admin ( [PERSON_NAME] )" at bounding box center [396, 336] width 166 height 12
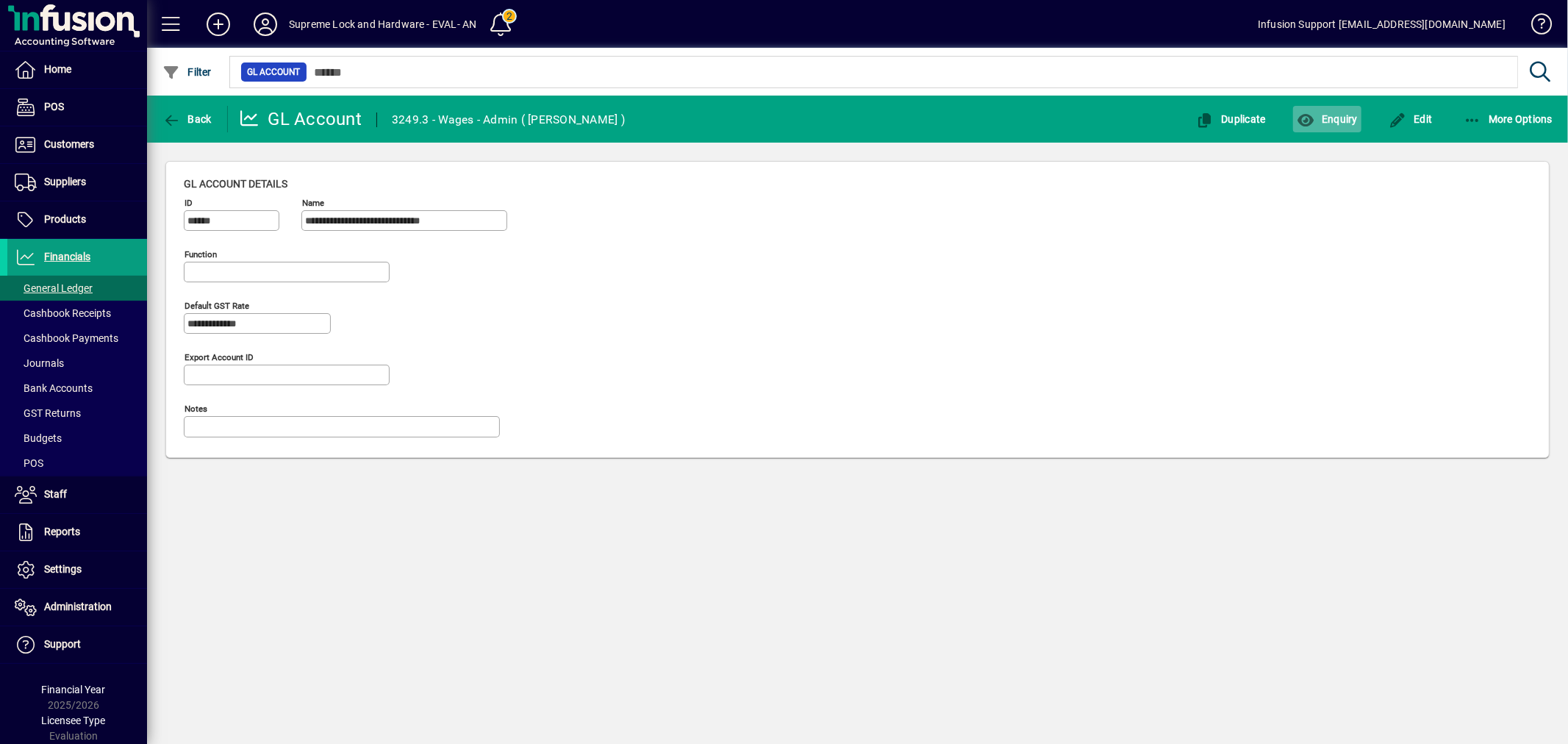
type input "**********"
click at [1342, 124] on span "button" at bounding box center [1327, 119] width 68 height 36
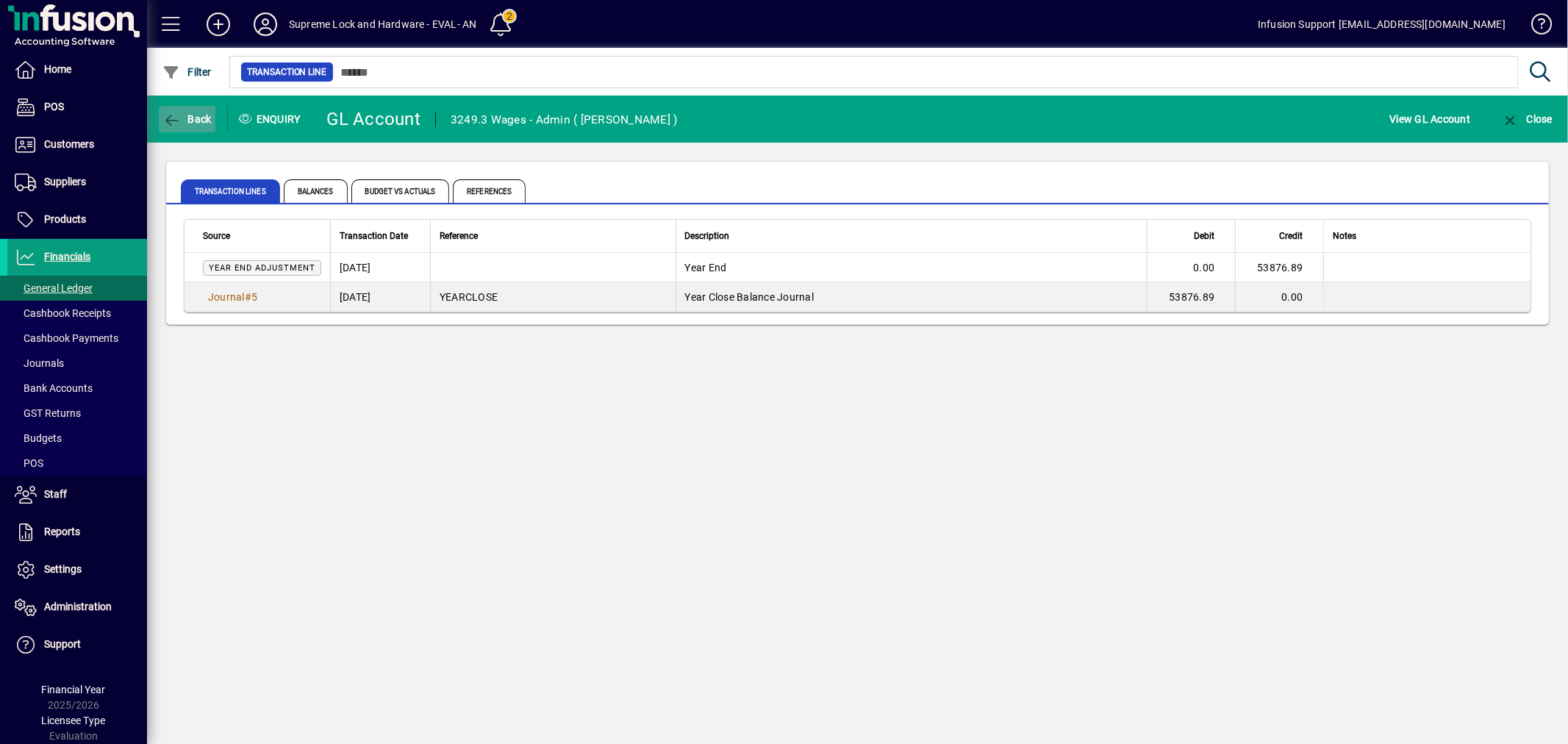
click at [206, 120] on span "Back" at bounding box center [187, 119] width 49 height 12
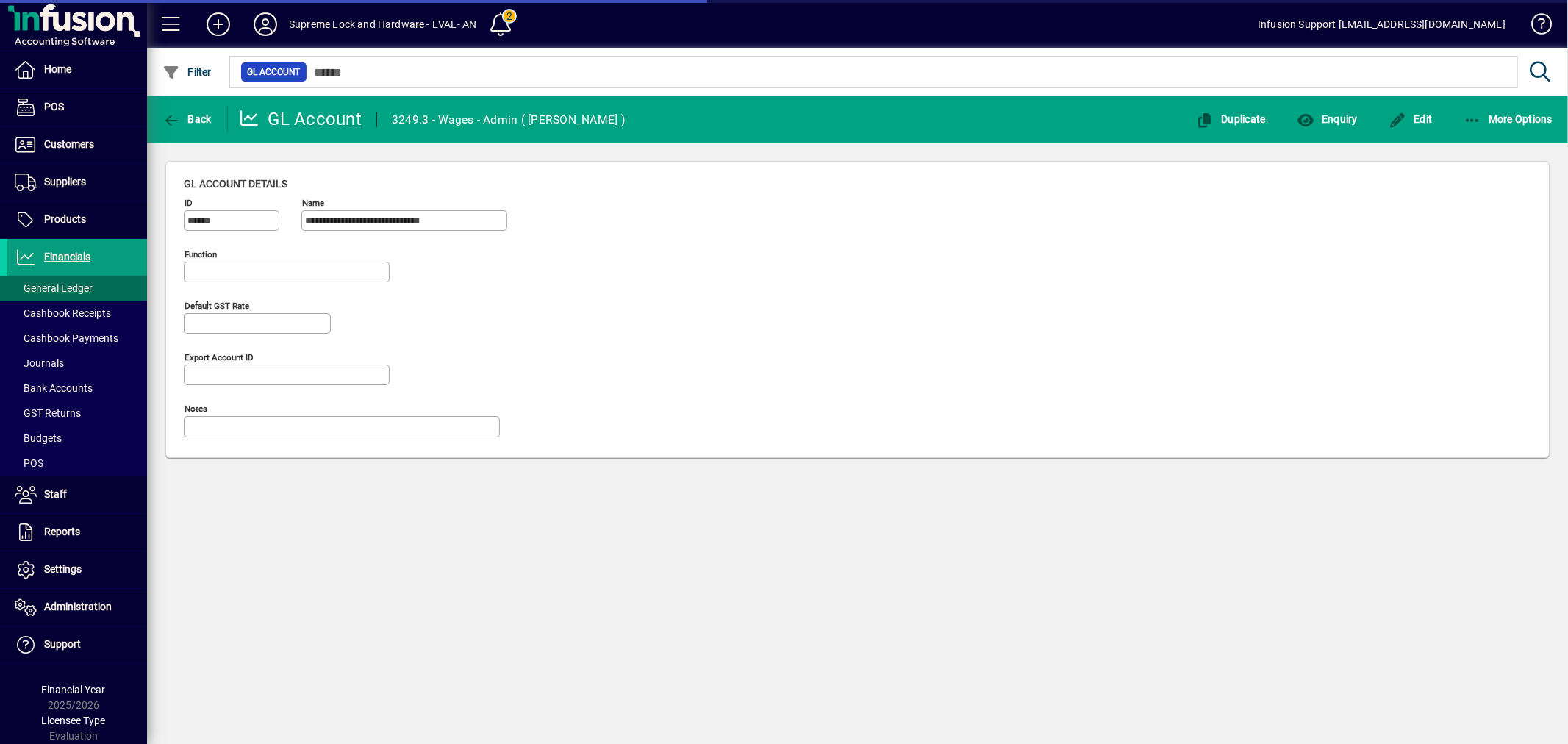
type input "**********"
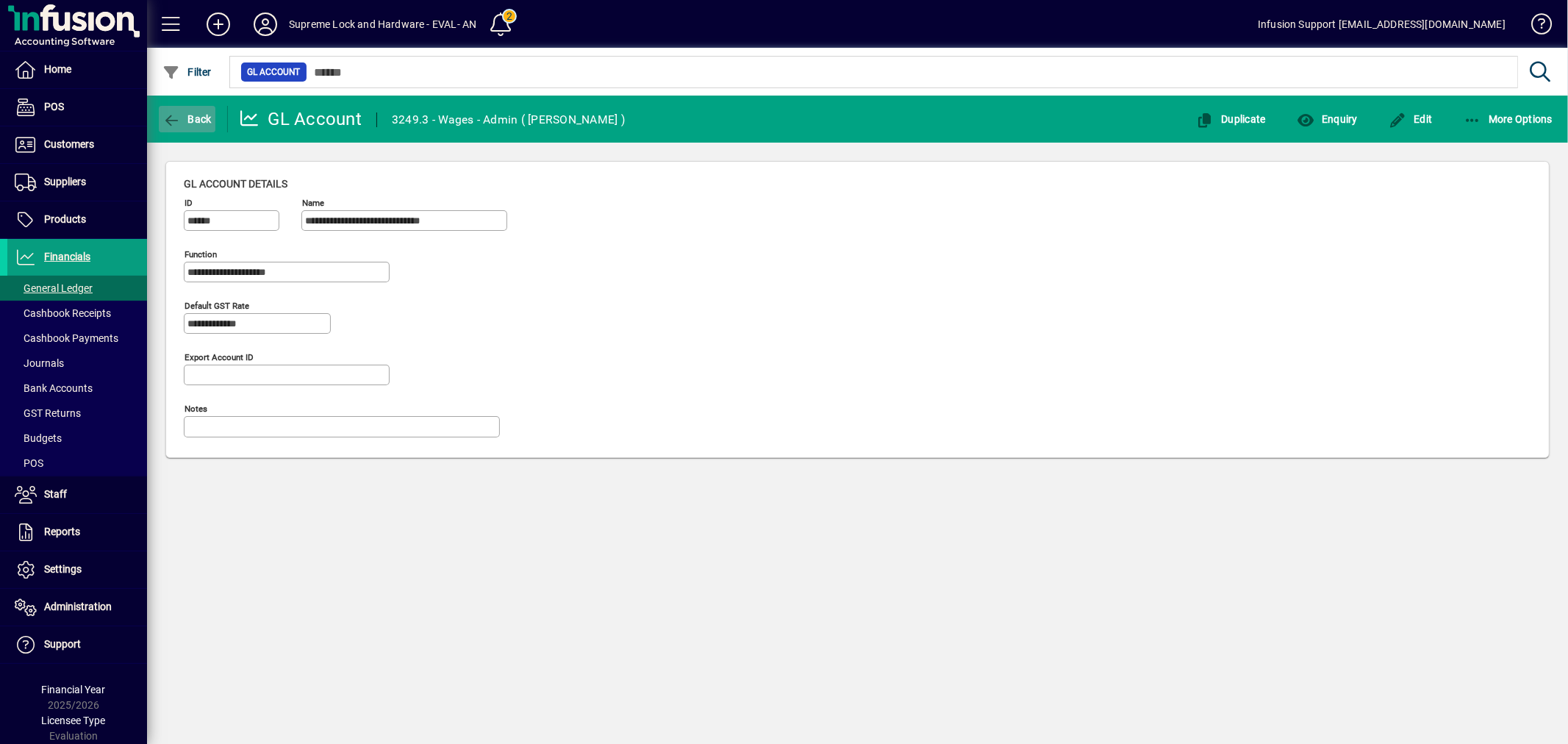
click at [210, 122] on span "Back" at bounding box center [187, 119] width 49 height 12
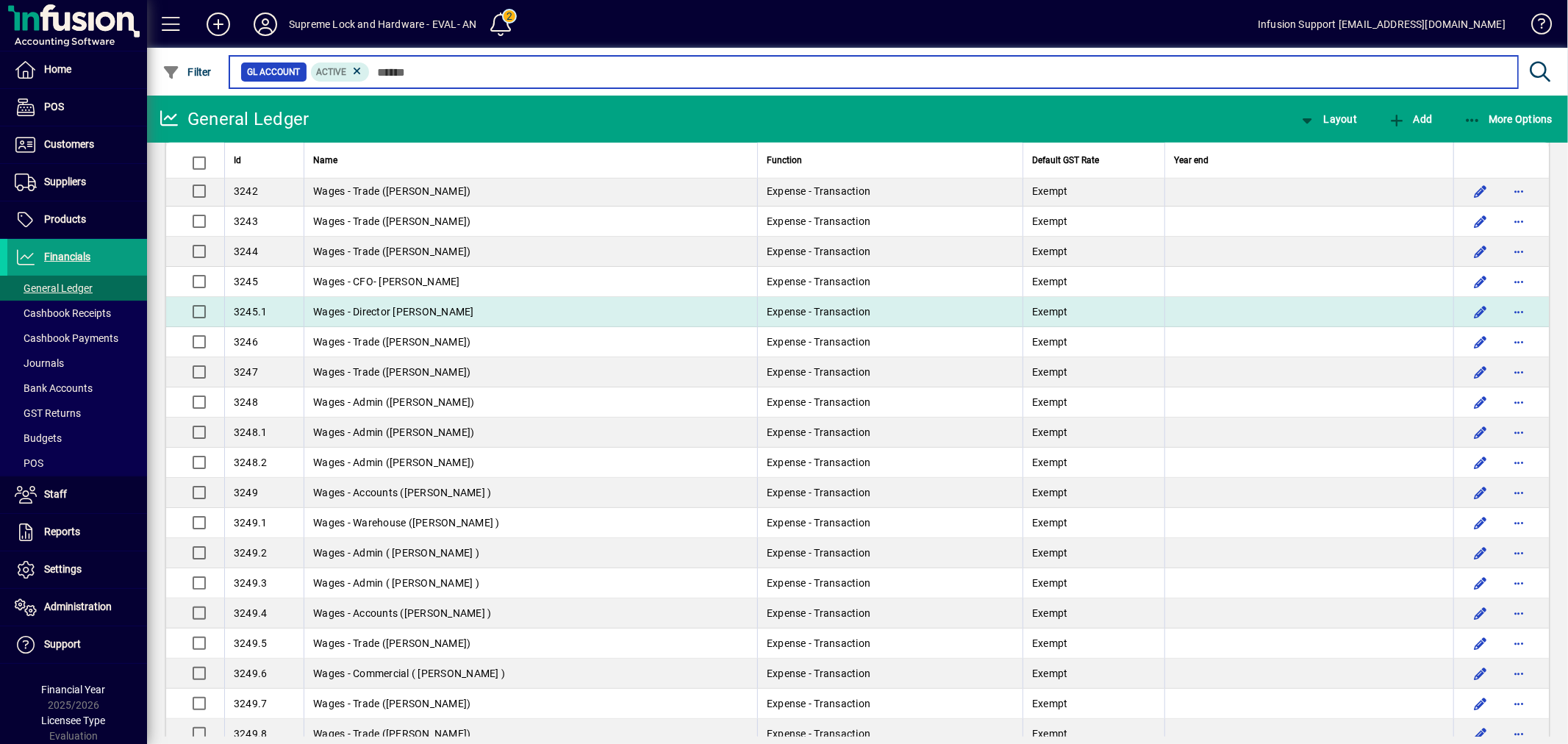
scroll to position [5718, 0]
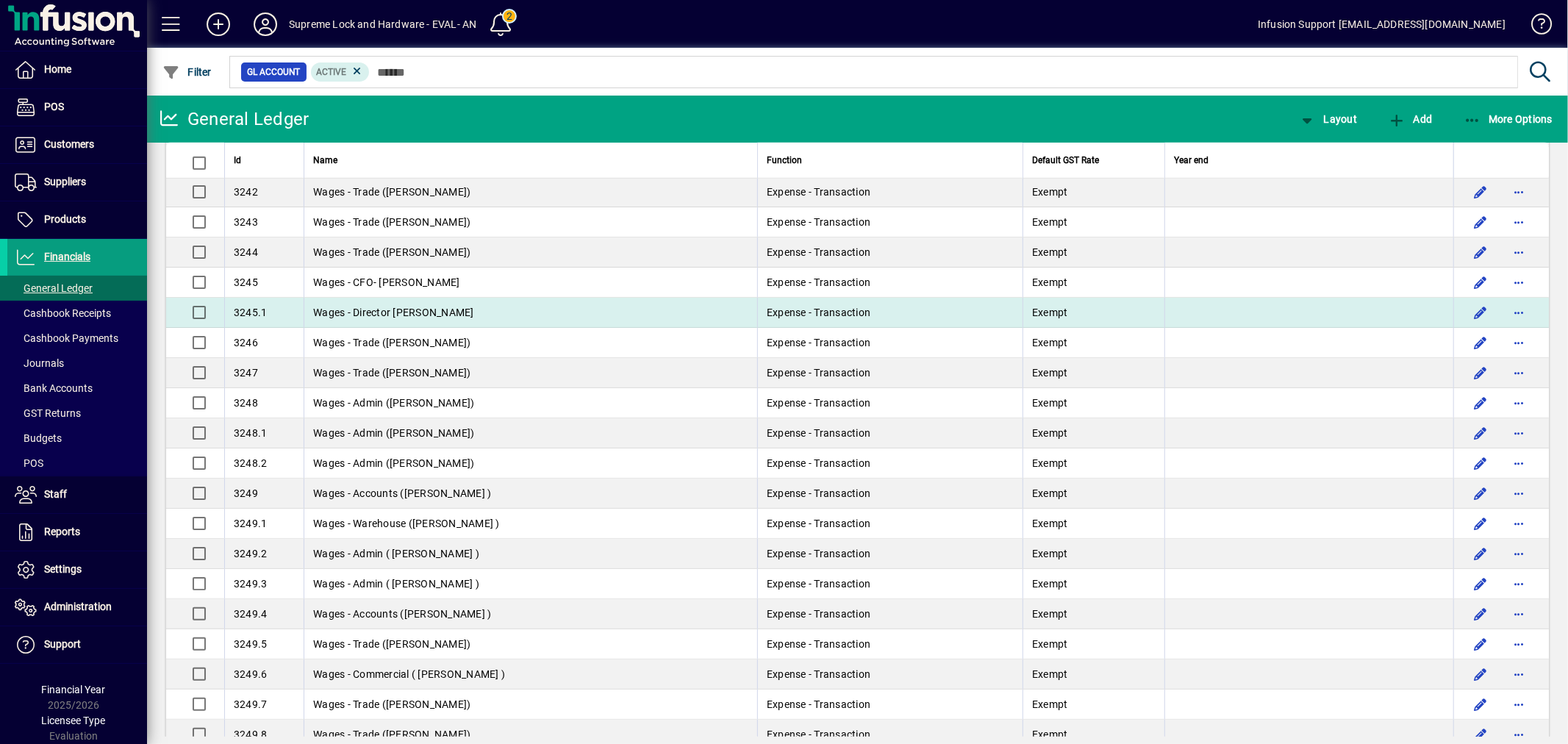
click at [497, 320] on td "Wages - Director [PERSON_NAME]" at bounding box center [531, 313] width 454 height 30
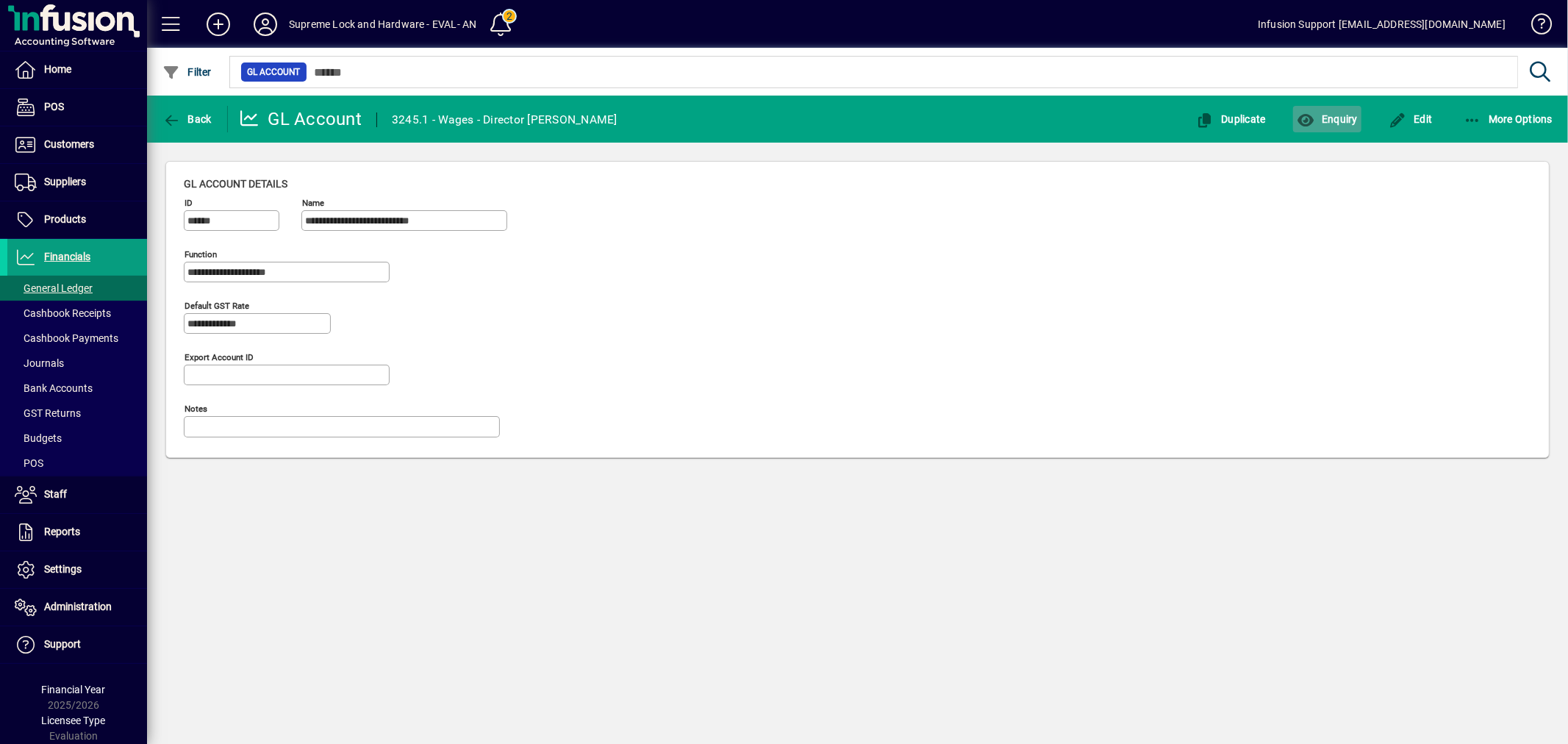
click at [1341, 123] on span "Enquiry" at bounding box center [1327, 119] width 61 height 12
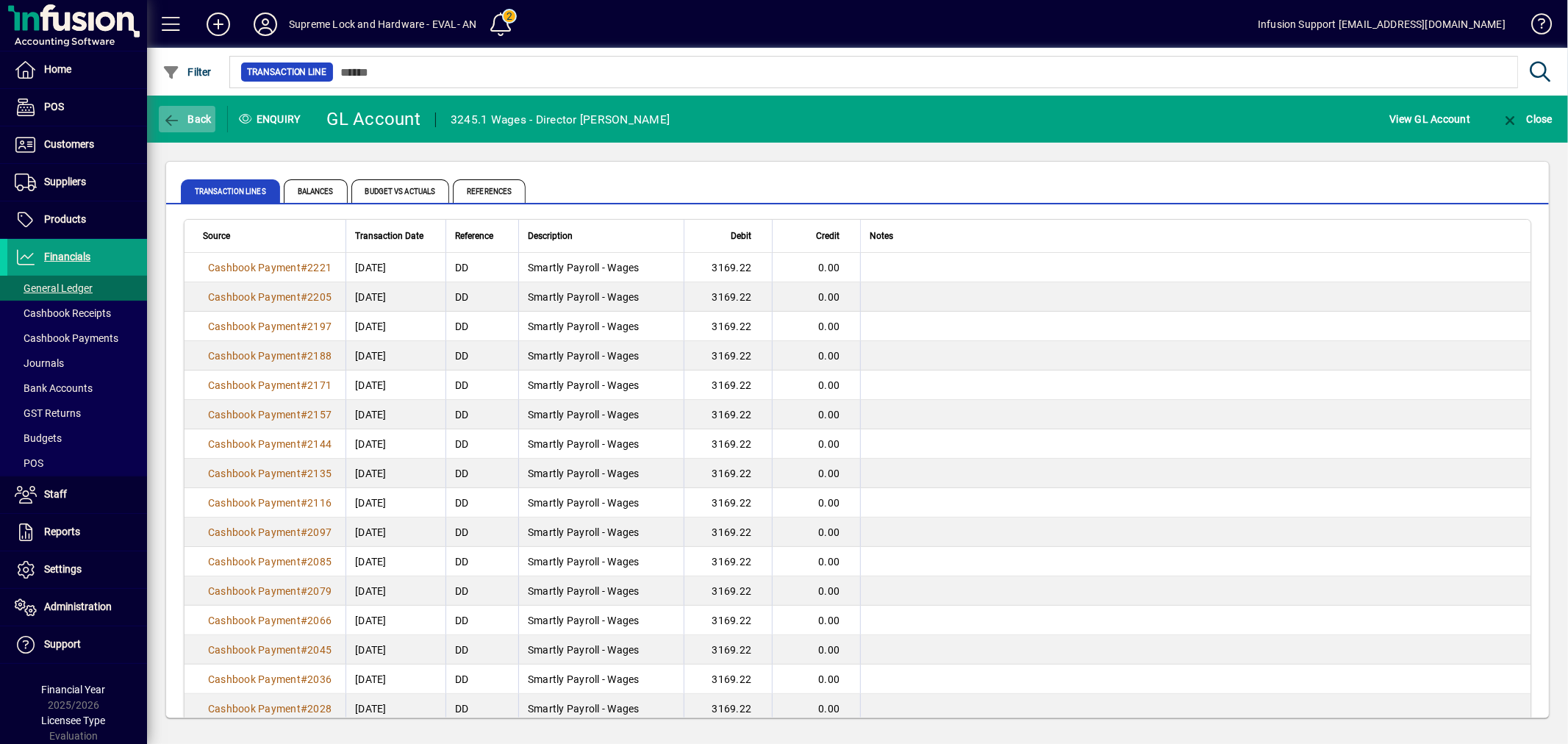
click at [188, 119] on span "Back" at bounding box center [187, 119] width 49 height 12
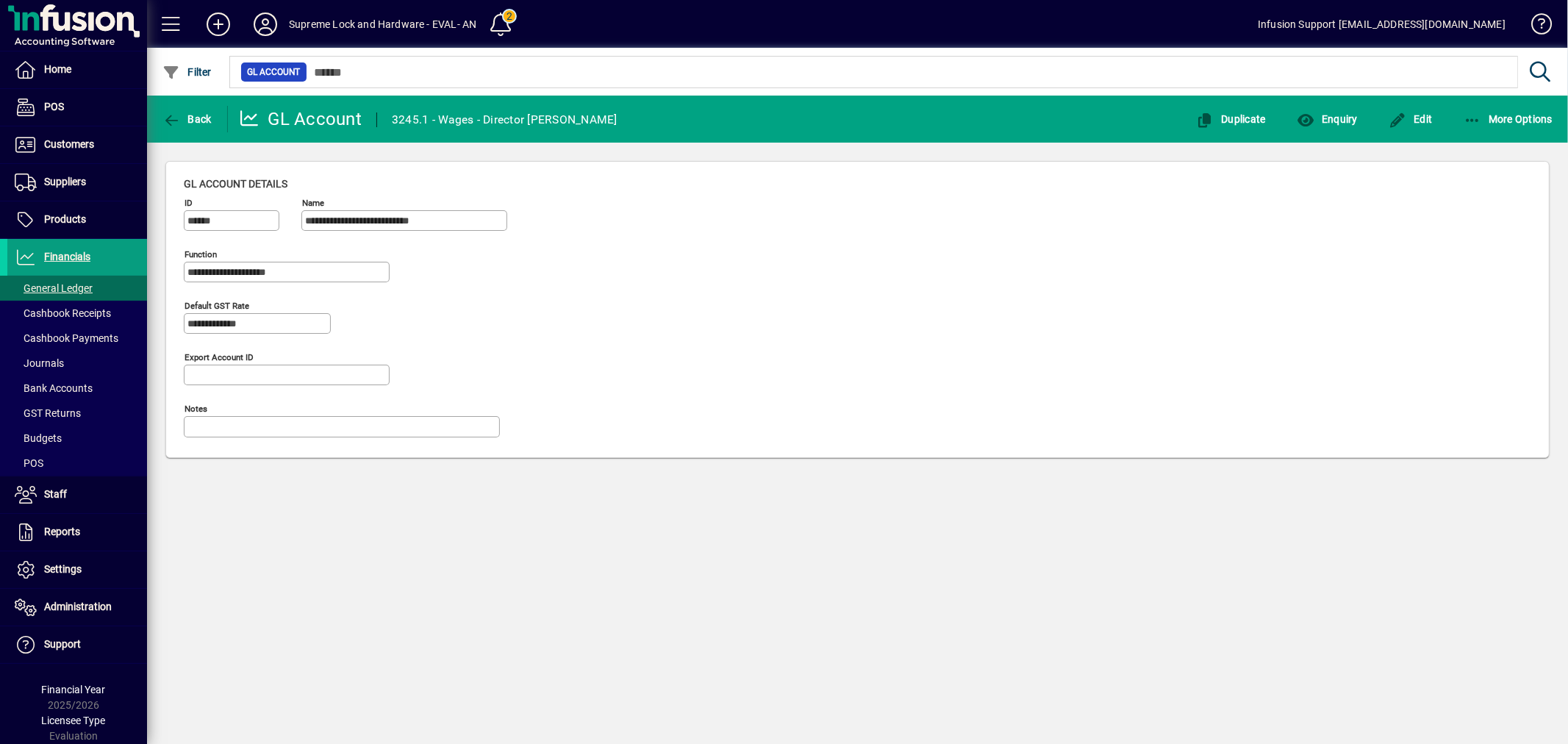
click at [702, 377] on div "**********" at bounding box center [857, 313] width 1348 height 273
click at [205, 124] on span "button" at bounding box center [187, 119] width 56 height 36
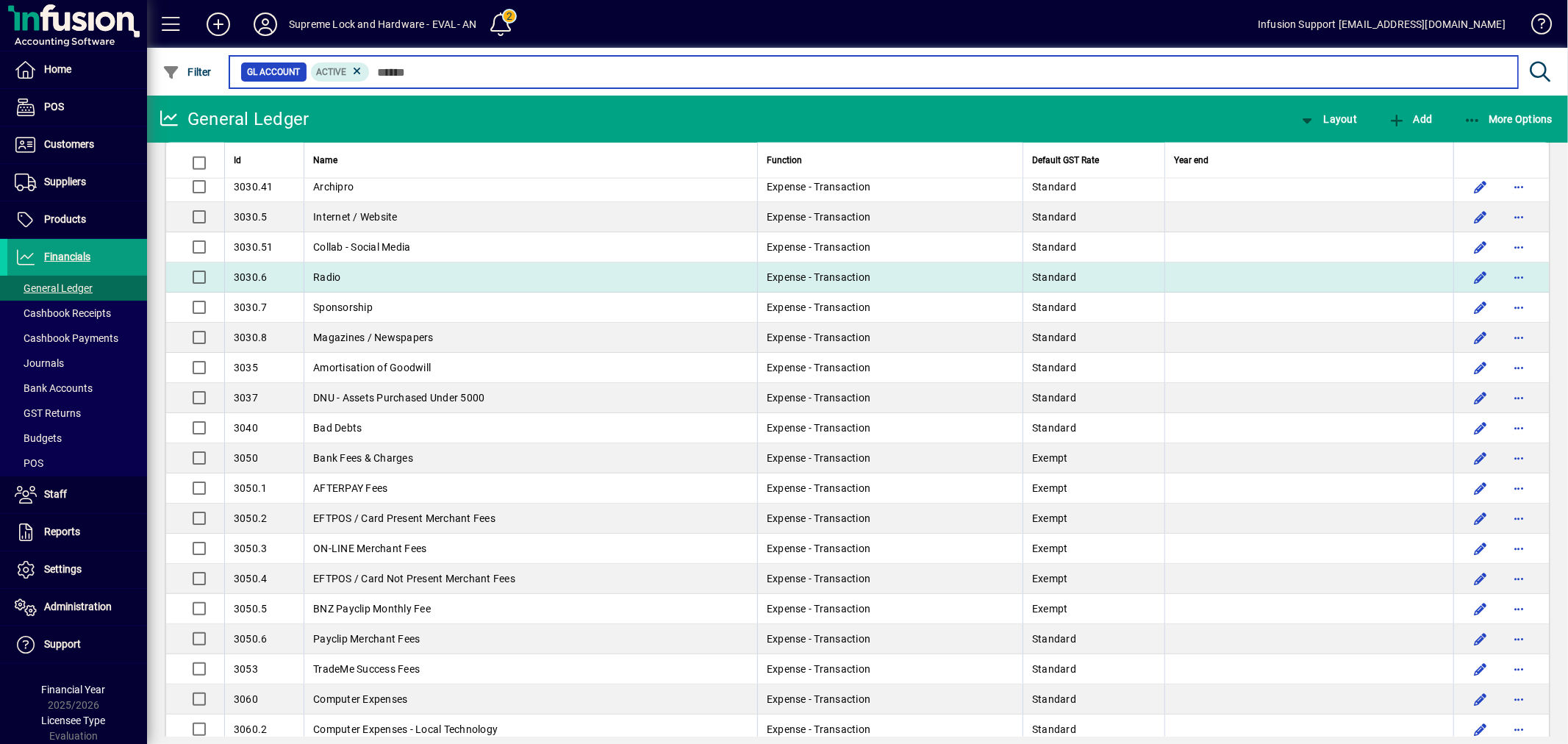
scroll to position [1715, 0]
